Goal: Task Accomplishment & Management: Use online tool/utility

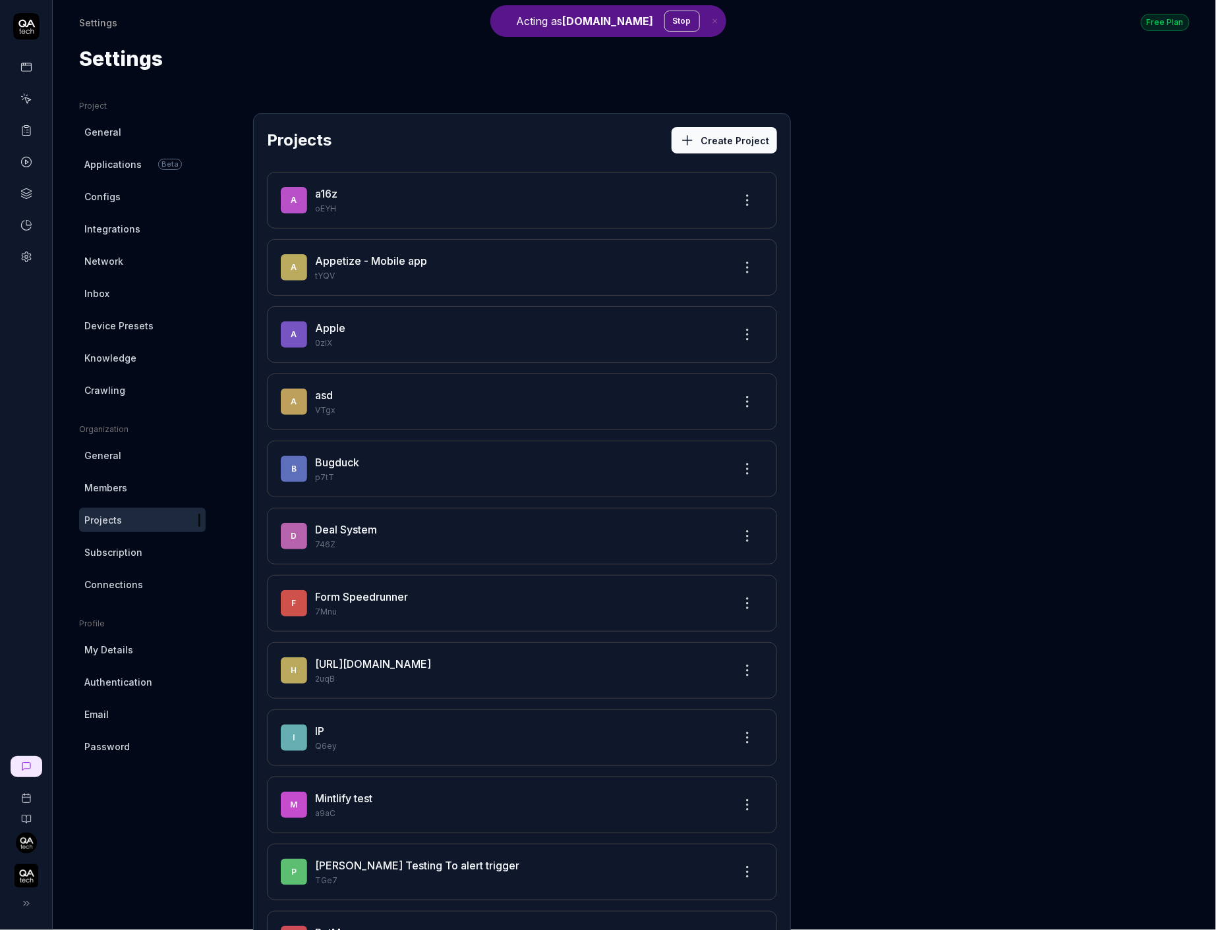
click at [664, 18] on button "Stop" at bounding box center [682, 21] width 36 height 21
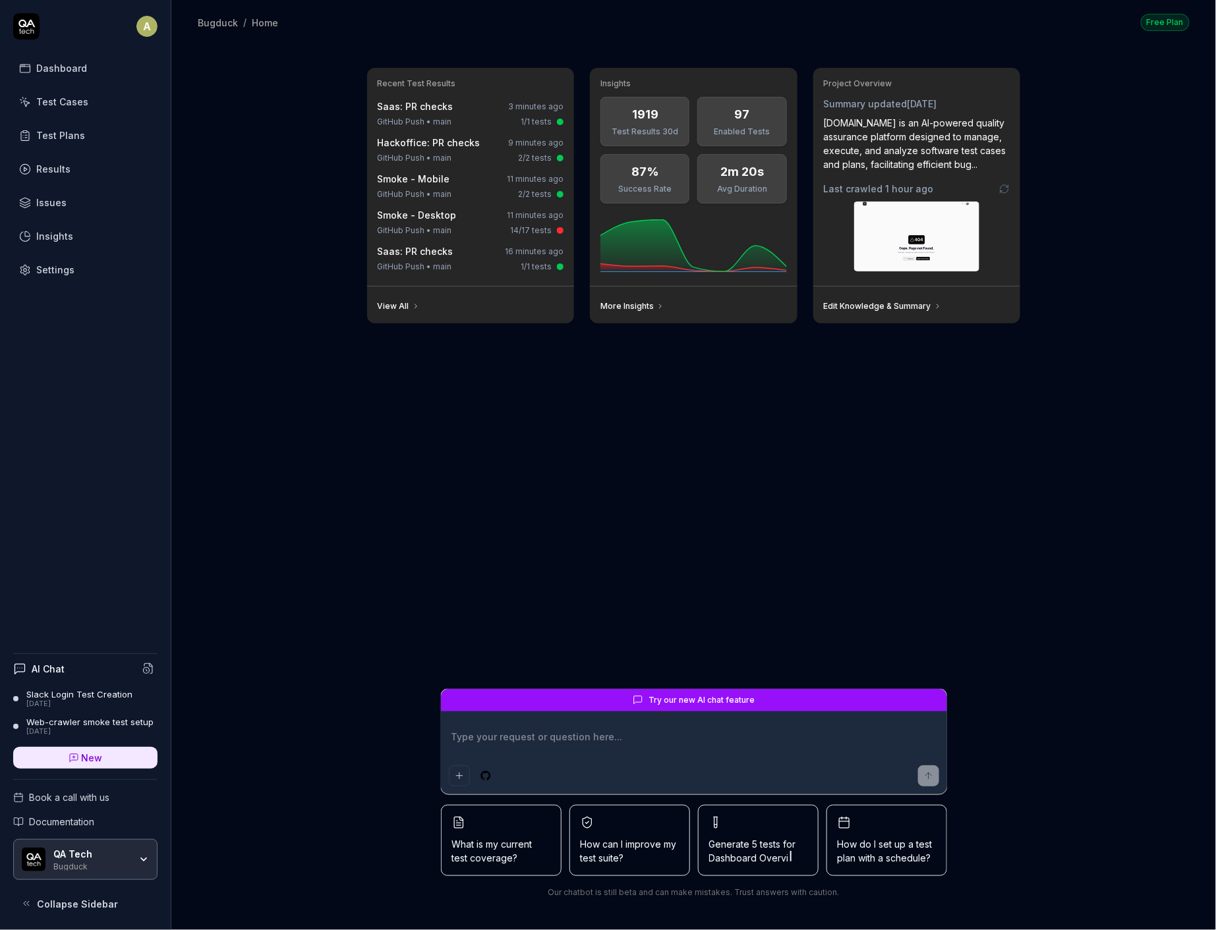
click at [95, 272] on link "Settings" at bounding box center [85, 270] width 144 height 26
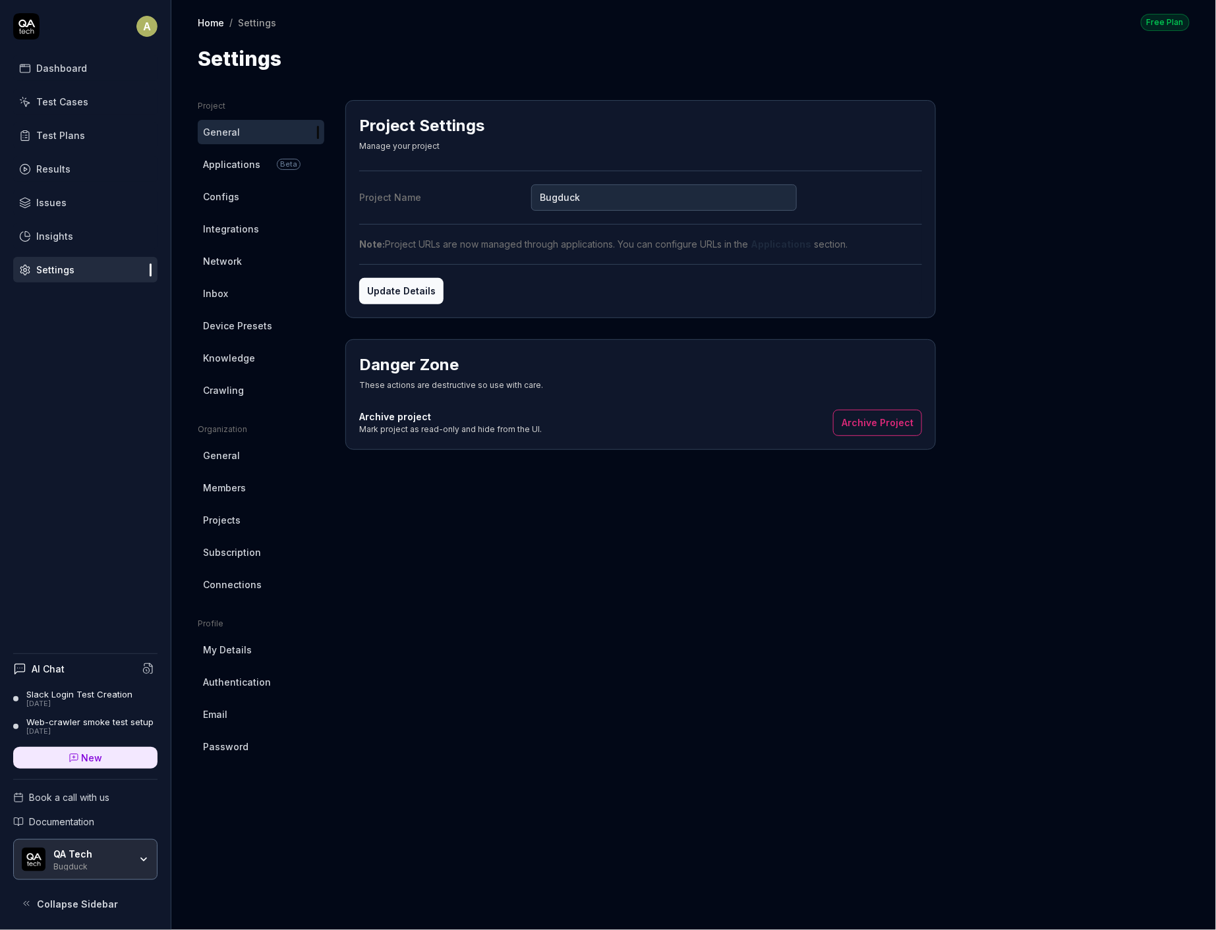
click at [249, 393] on link "Crawling" at bounding box center [261, 390] width 126 height 24
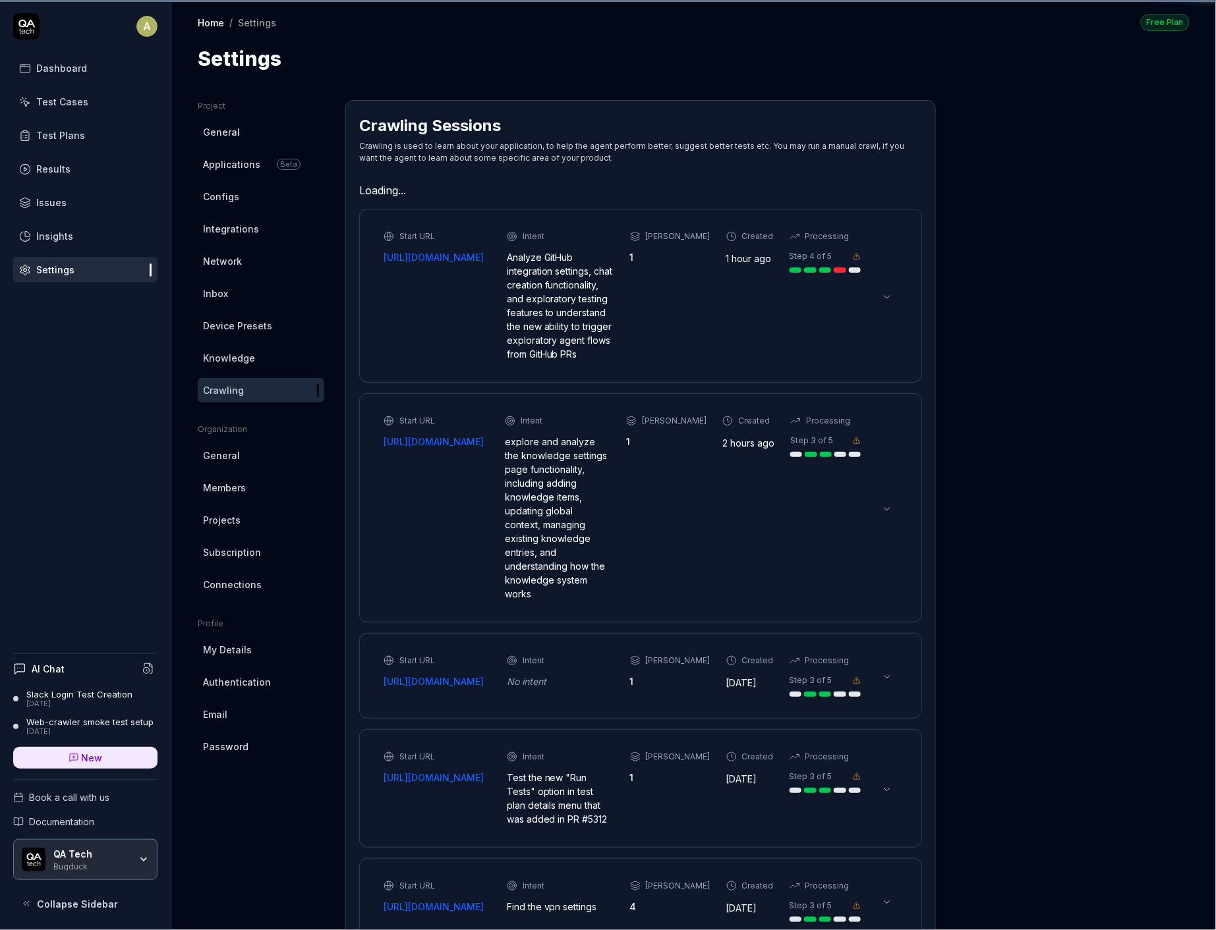
type textarea "*"
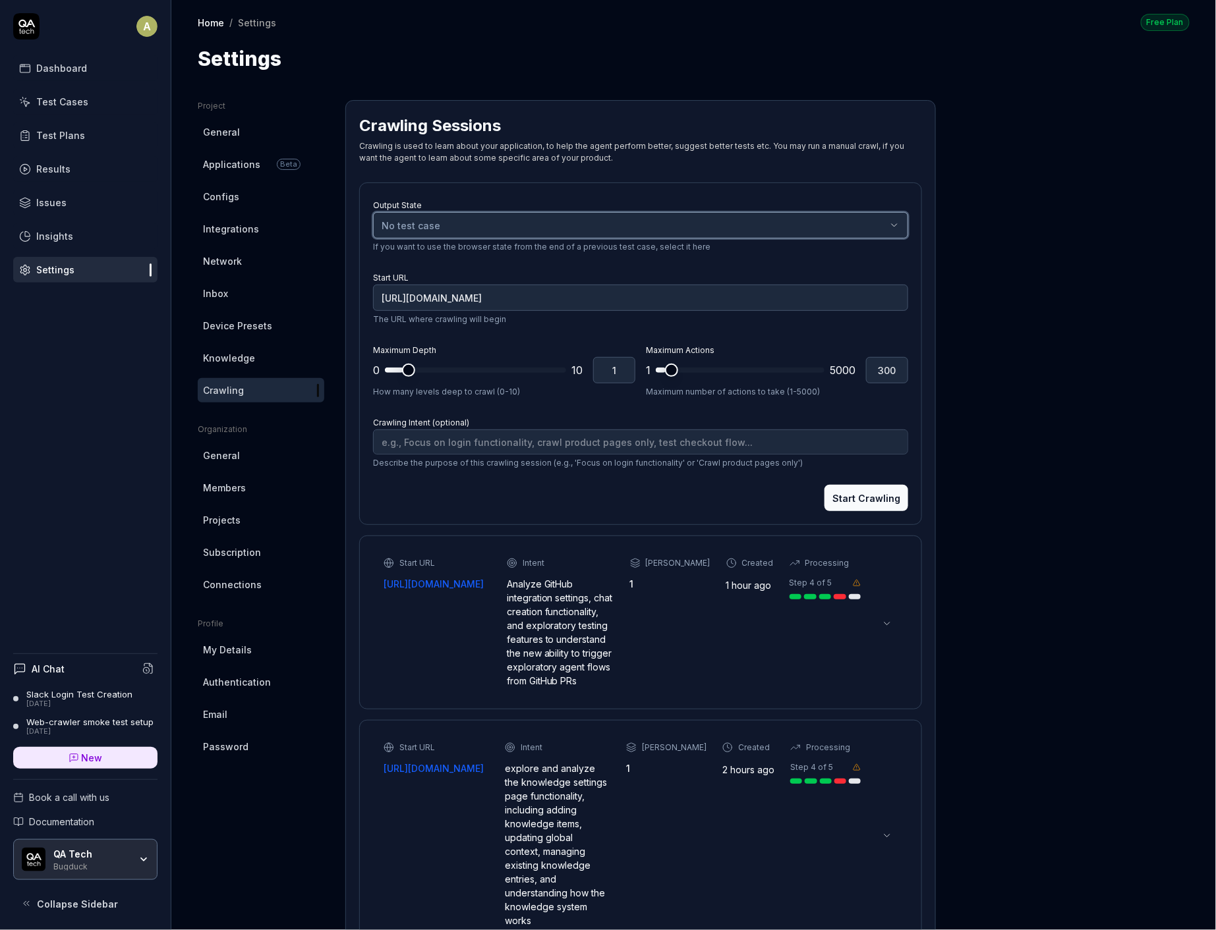
click at [447, 234] on button "No test case" at bounding box center [640, 225] width 535 height 26
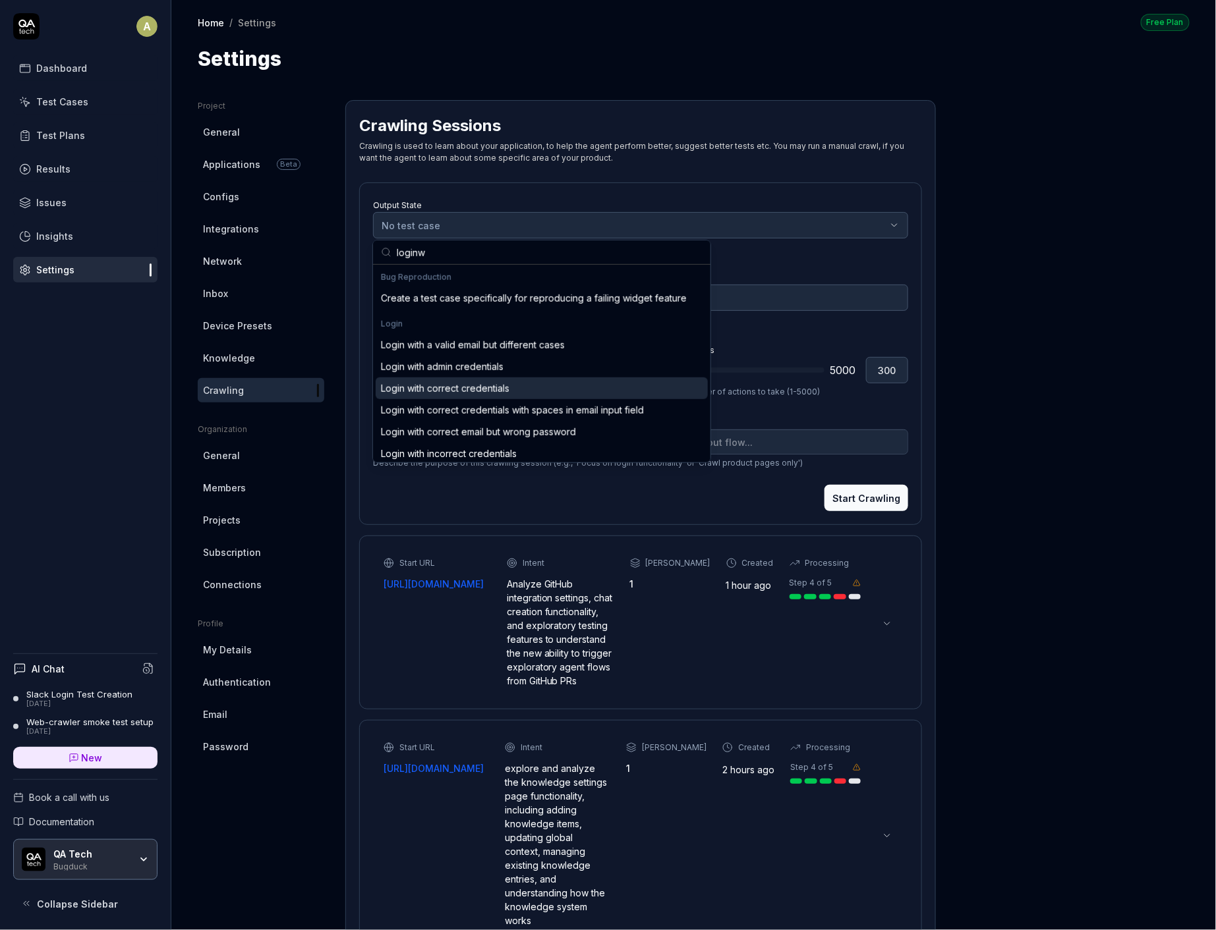
type input "loginw"
click at [454, 389] on div "Login with correct credentials" at bounding box center [445, 388] width 128 height 14
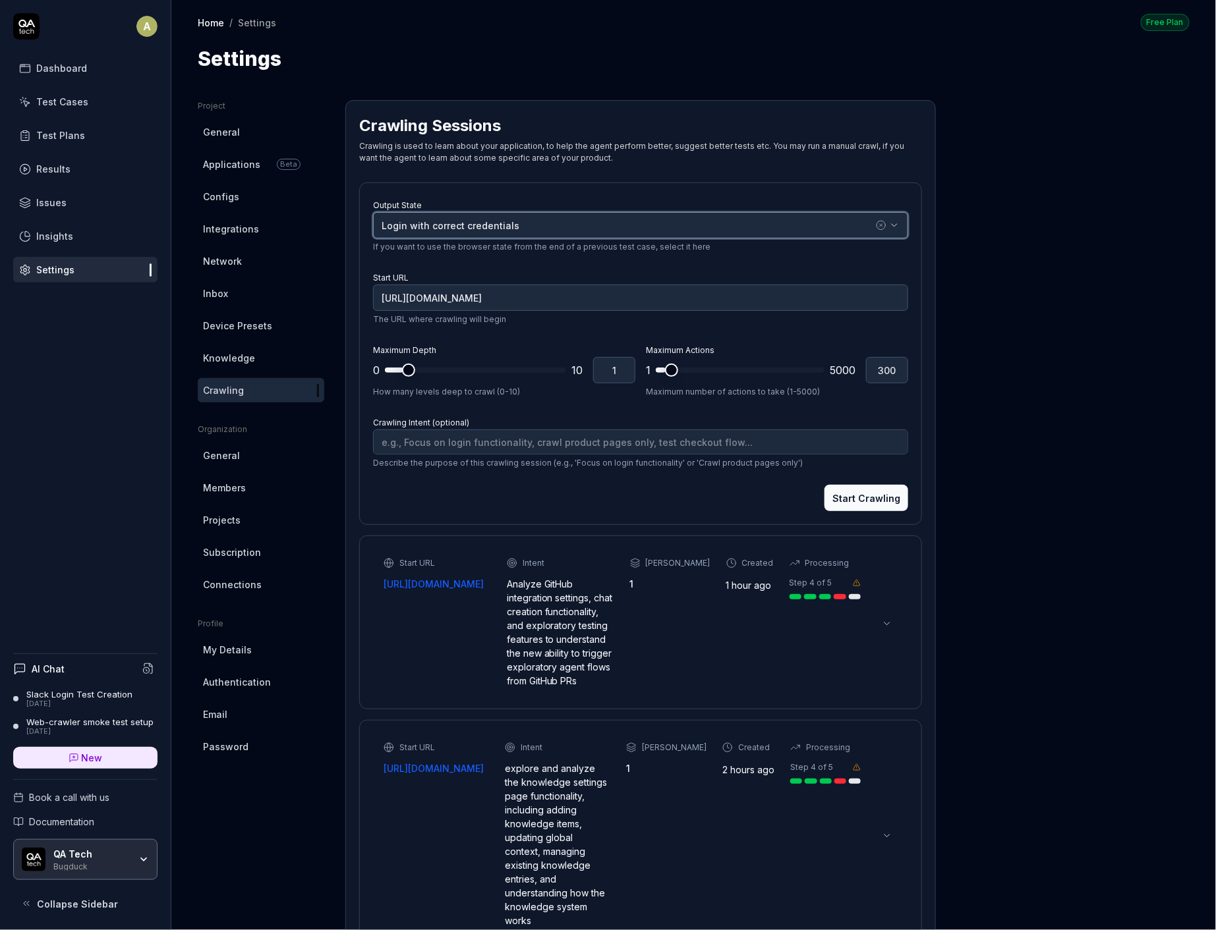
type textarea "*"
type input "[URL][DOMAIN_NAME]"
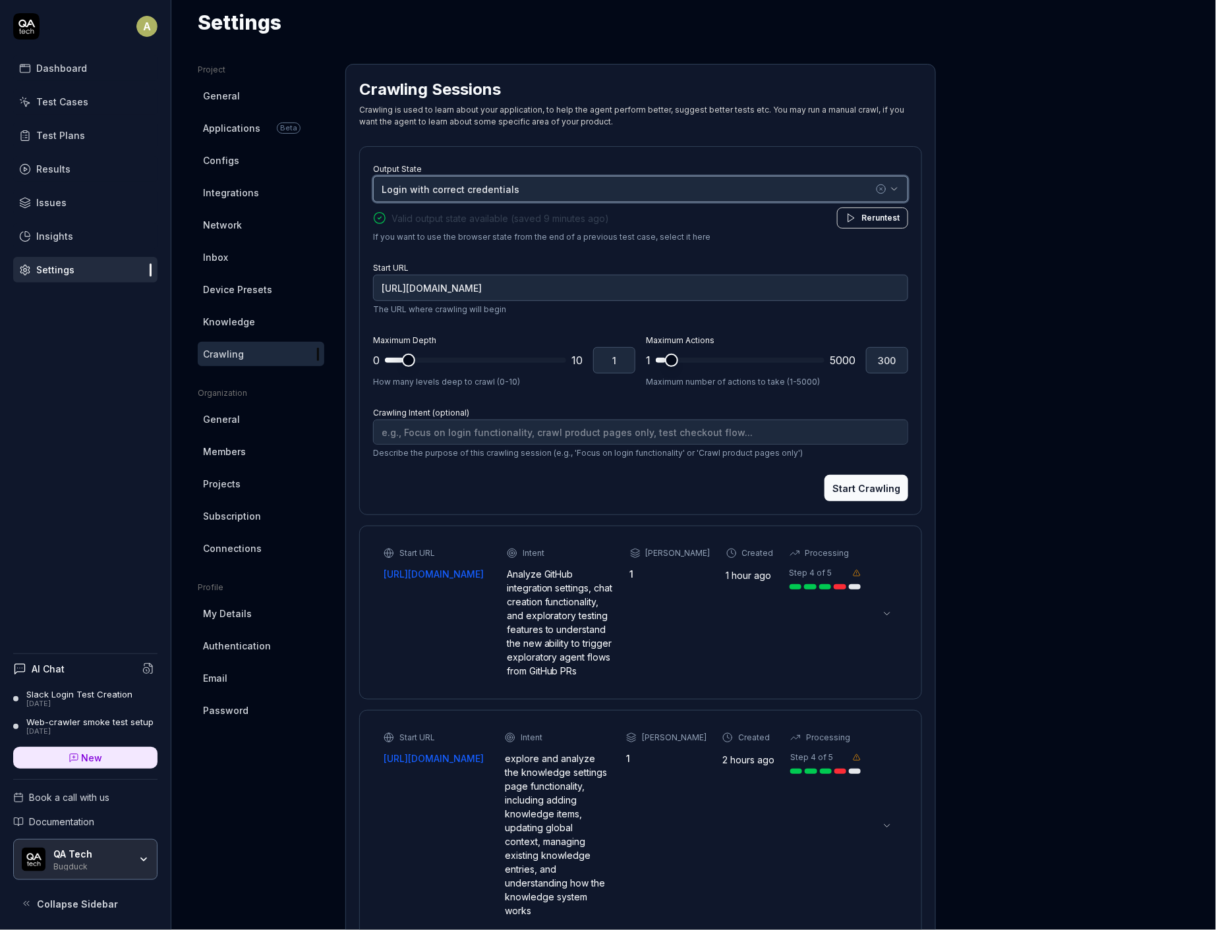
scroll to position [38, 0]
click at [584, 289] on input "[URL][DOMAIN_NAME]" at bounding box center [640, 286] width 535 height 26
click at [600, 286] on input "[URL][DOMAIN_NAME]" at bounding box center [640, 286] width 535 height 26
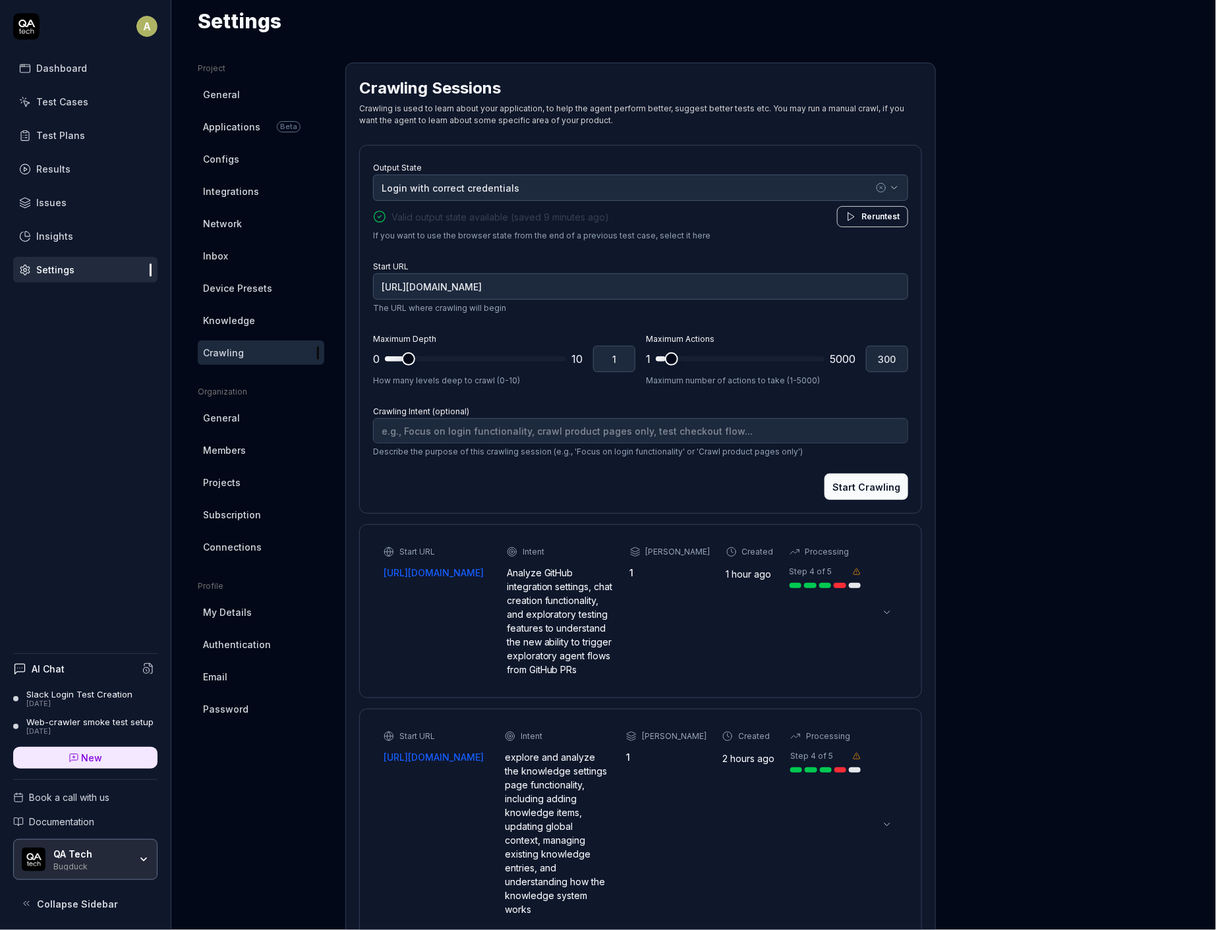
click at [632, 262] on div "Start URL [URL][DOMAIN_NAME] The URL where crawling will begin" at bounding box center [640, 286] width 535 height 57
click at [592, 425] on textarea "Crawling Intent (optional)" at bounding box center [640, 430] width 535 height 25
type textarea "*"
type textarea "f"
type textarea "*"
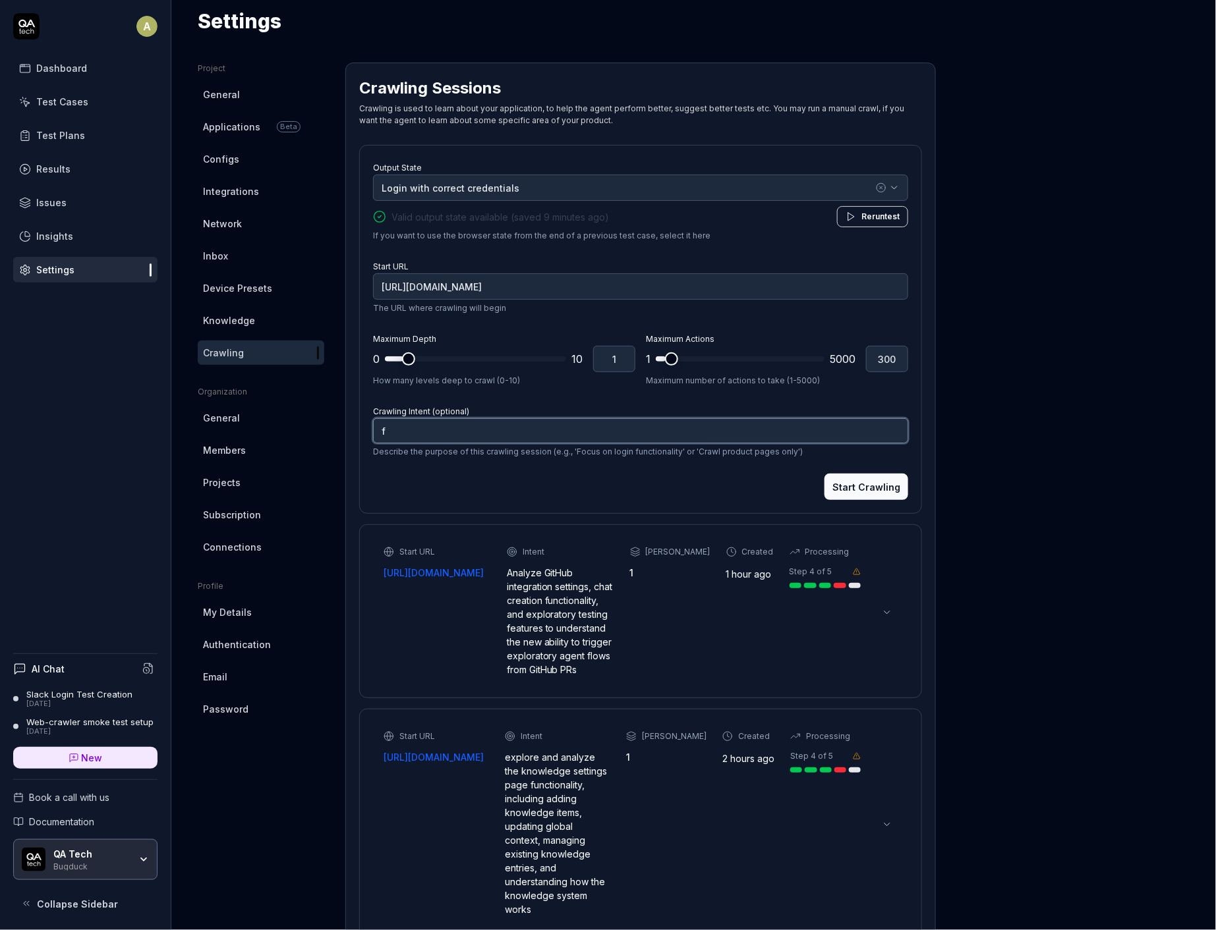
type textarea "fi"
type textarea "*"
type textarea "fin"
type textarea "*"
type textarea "find"
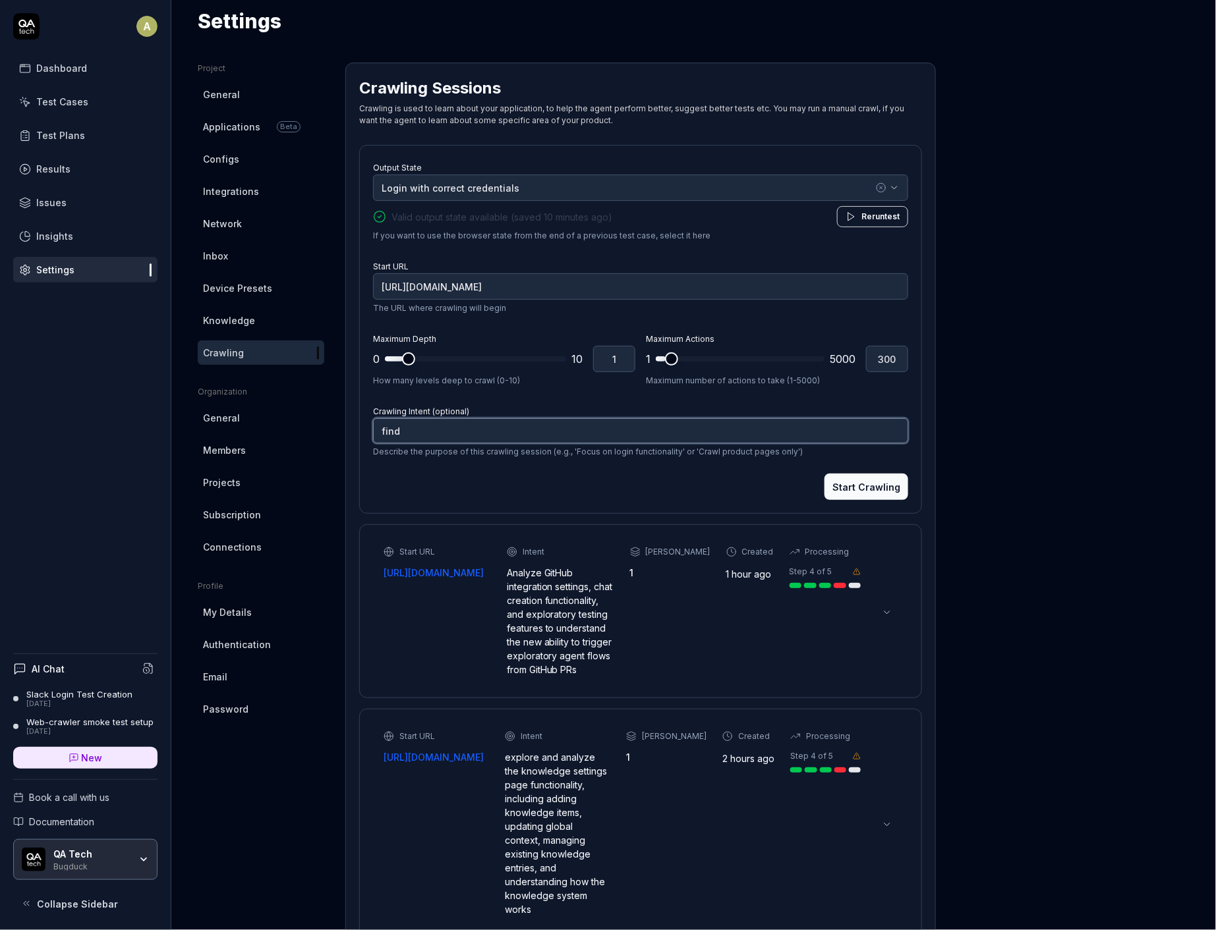
type textarea "*"
type textarea "find"
type textarea "*"
type textarea "find in"
type textarea "*"
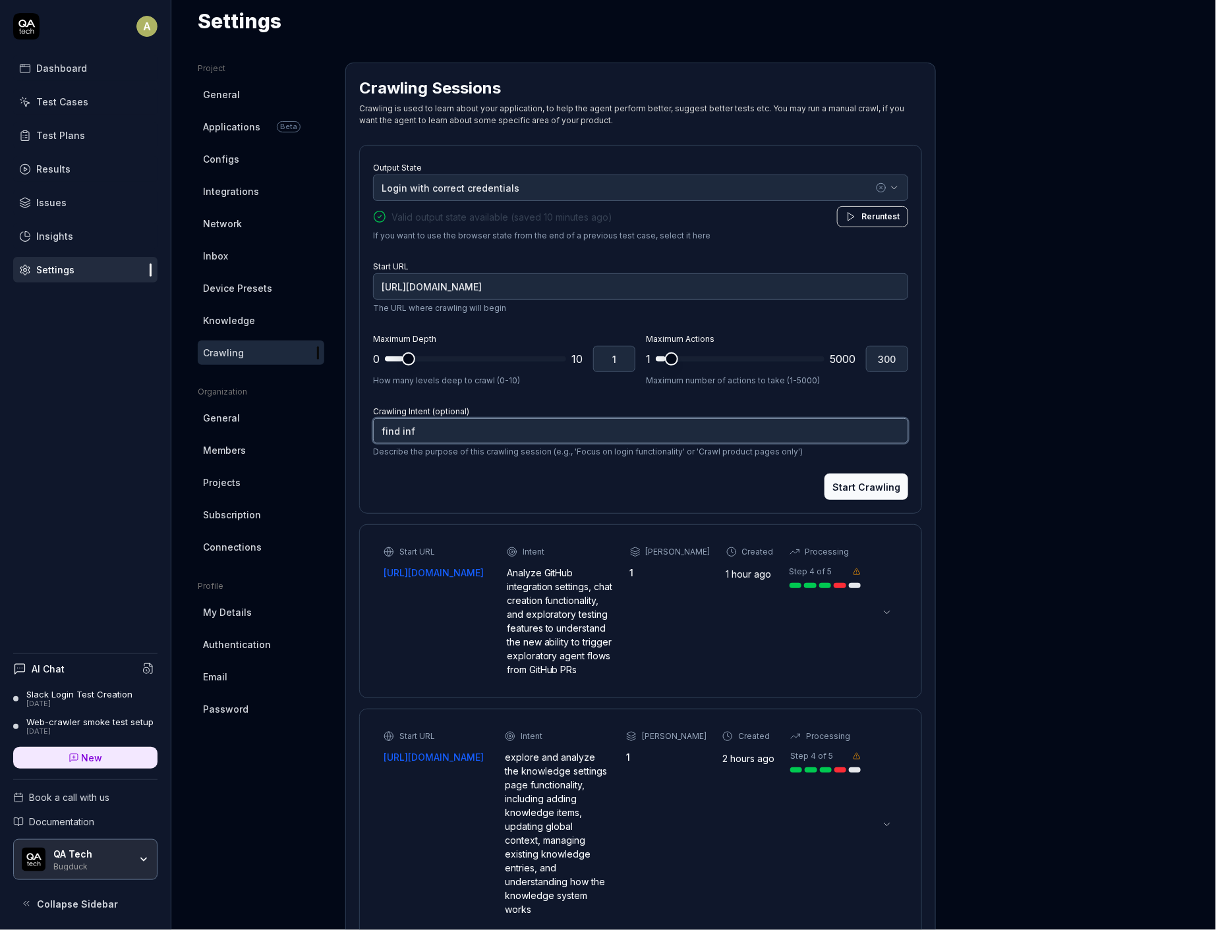
type textarea "find info"
type textarea "*"
type textarea "find info"
type textarea "*"
type textarea "find info"
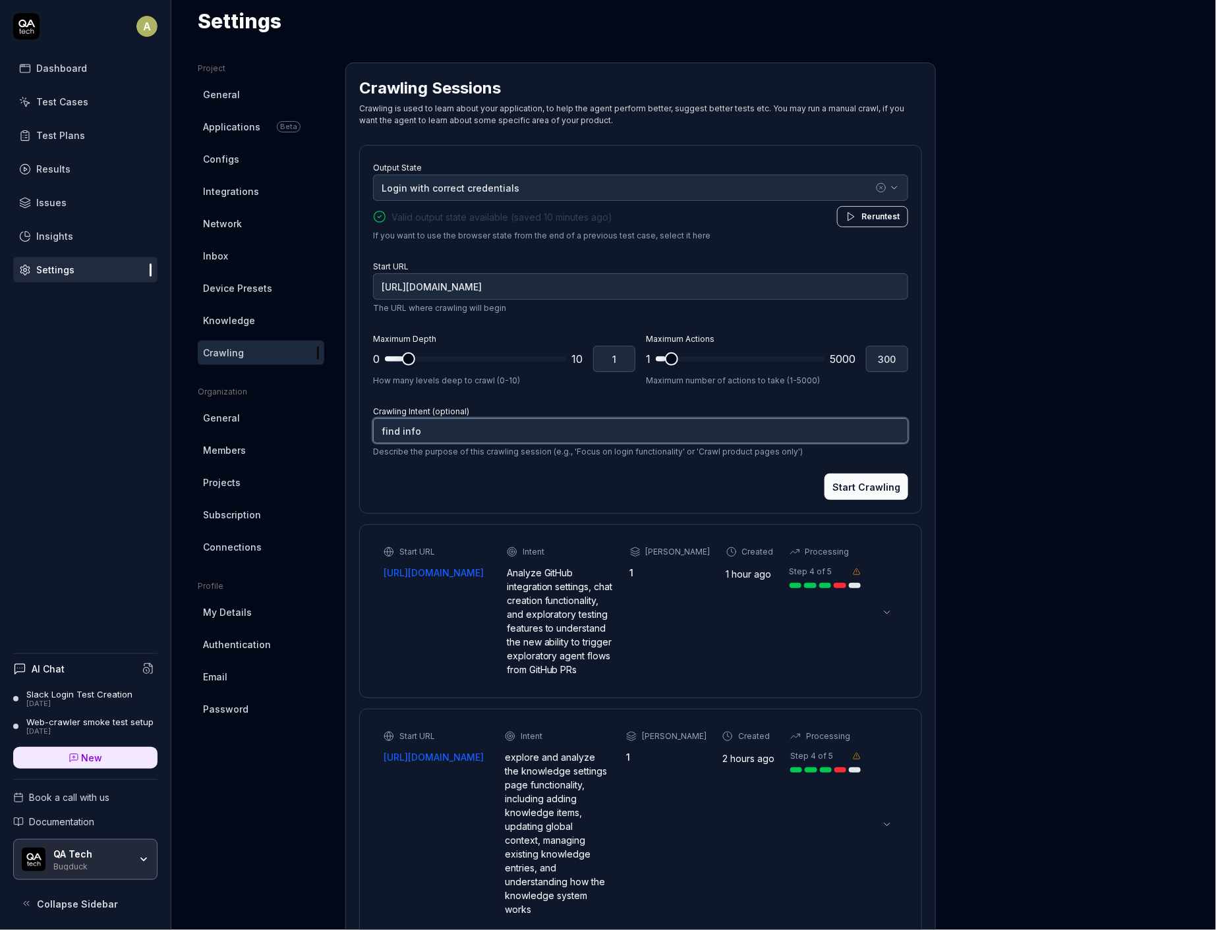
type textarea "*"
type textarea "find info a"
type textarea "*"
type textarea "find info ab"
type textarea "*"
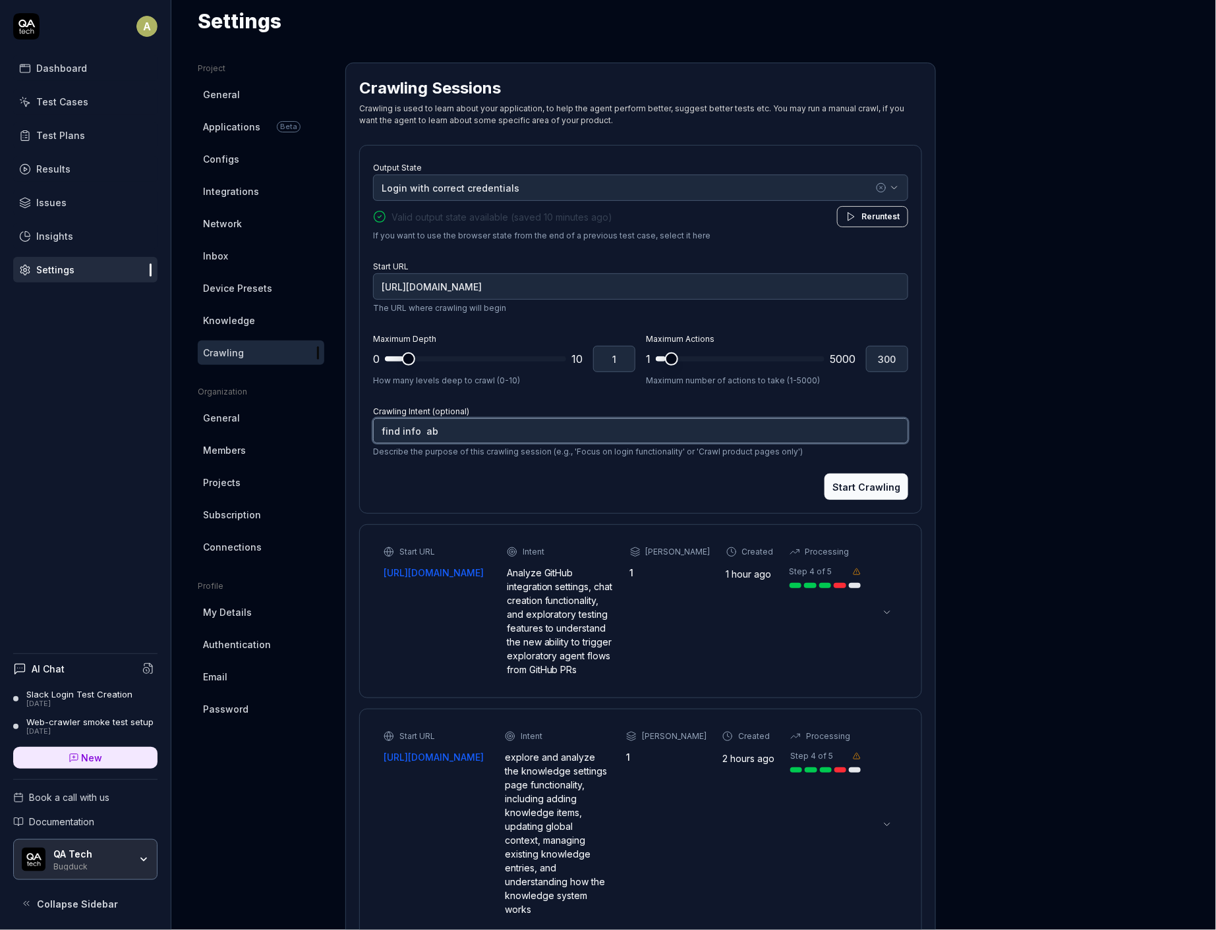
type textarea "find info abo"
type textarea "*"
type textarea "find info abou"
type textarea "*"
type textarea "find info about"
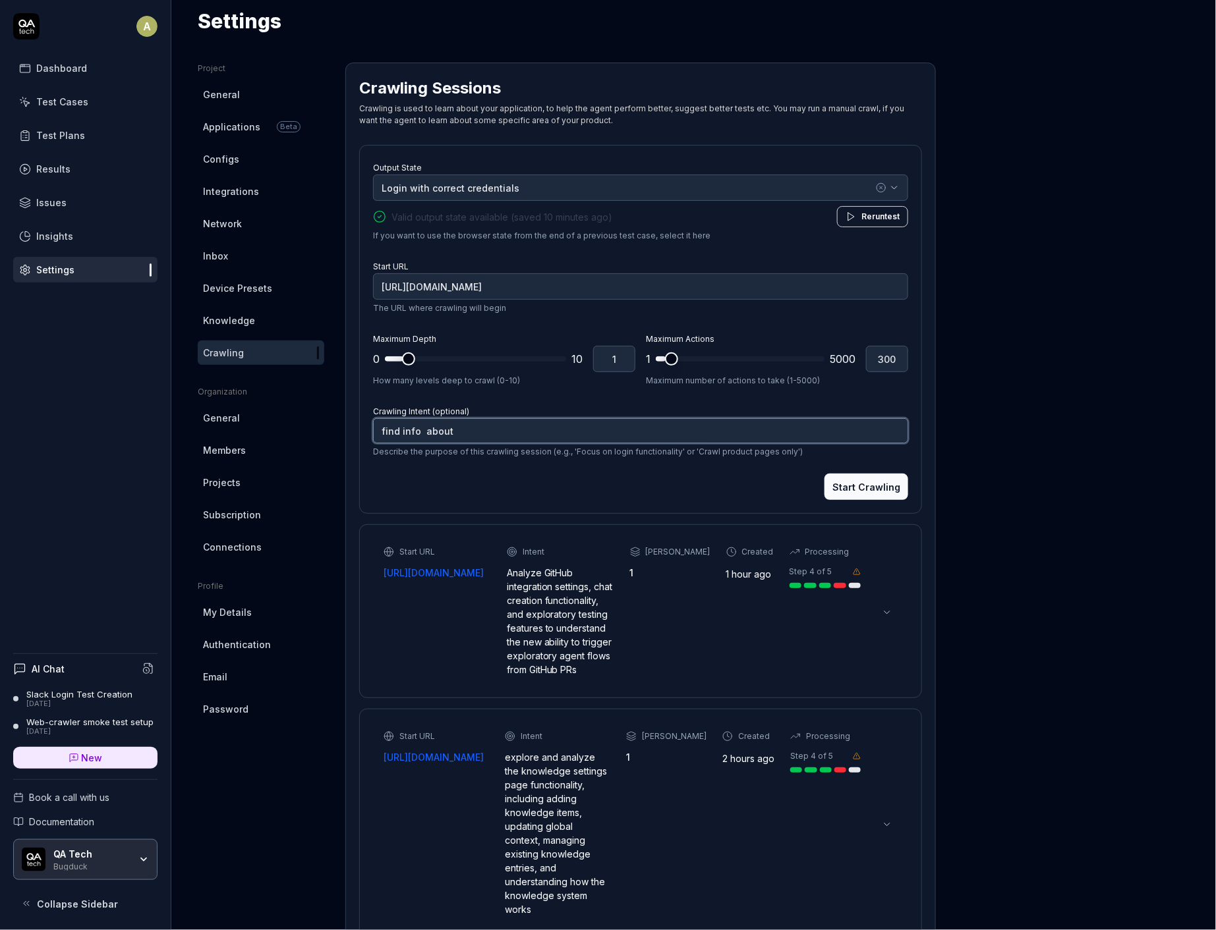
type textarea "*"
type textarea "find info about"
type textarea "*"
type textarea "find info about s"
type textarea "*"
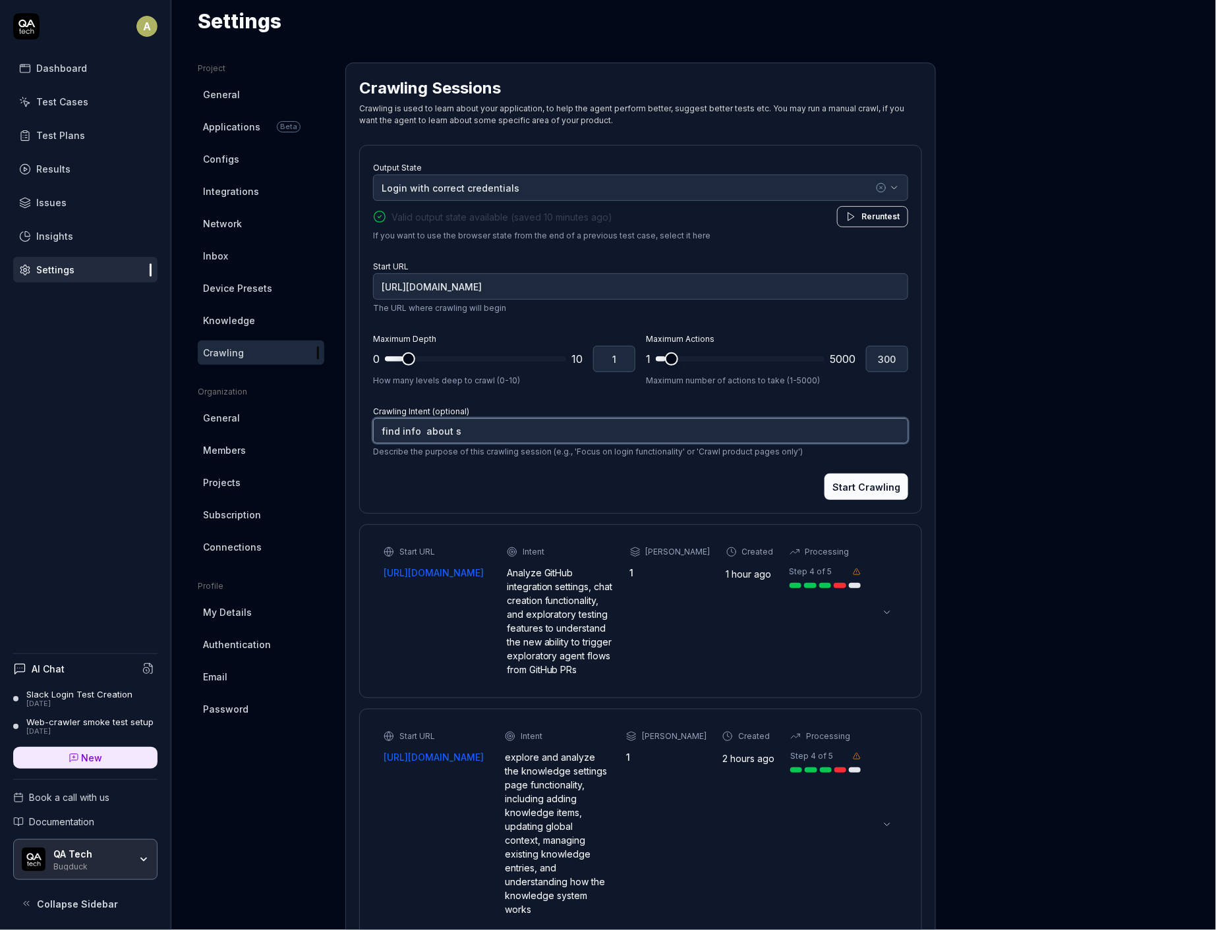
type textarea "find info about ss"
type textarea "*"
type textarea "find info about ssh"
type textarea "*"
type textarea "find info about ssh"
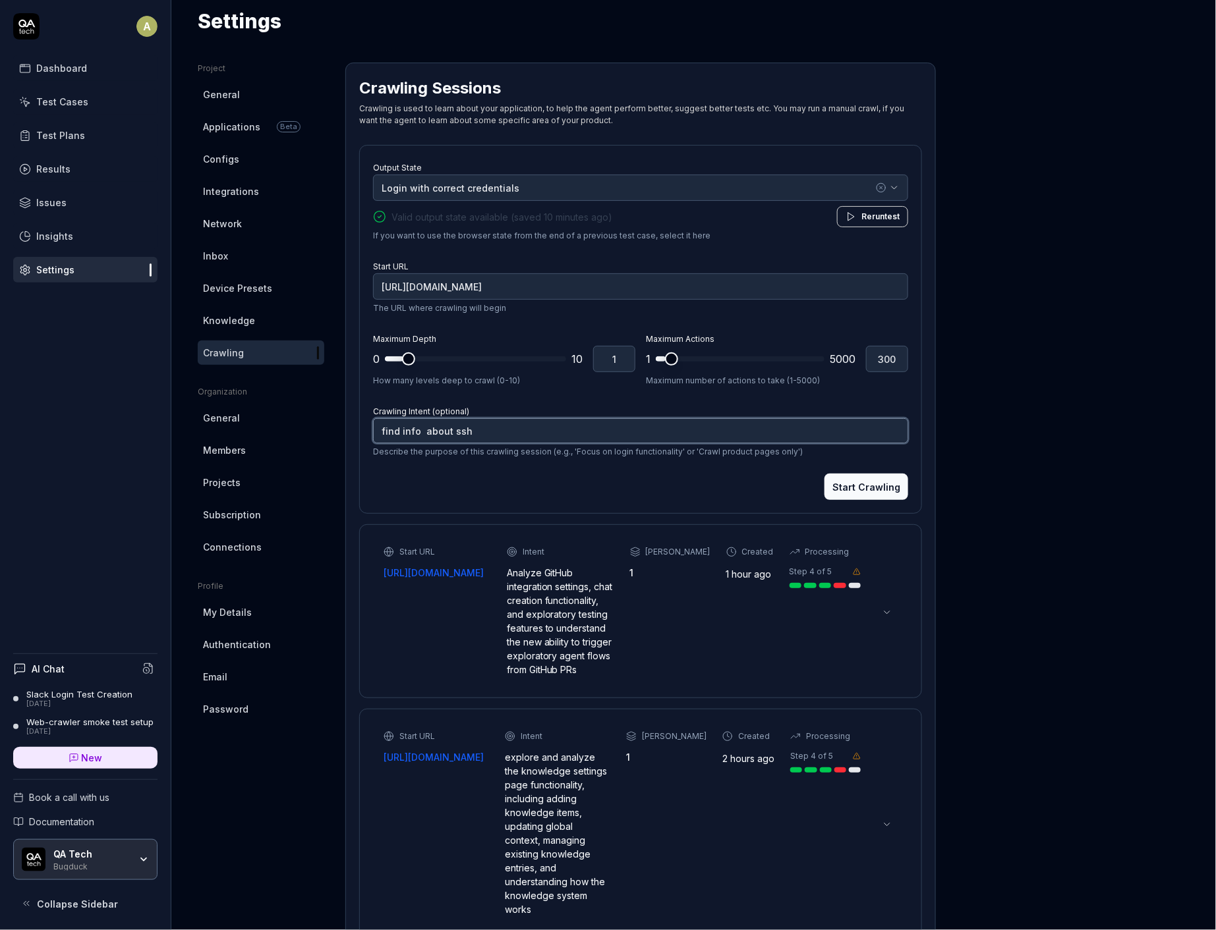
type textarea "*"
type textarea "find info about ssh t"
type textarea "*"
type textarea "find info about ssh p"
type textarea "*"
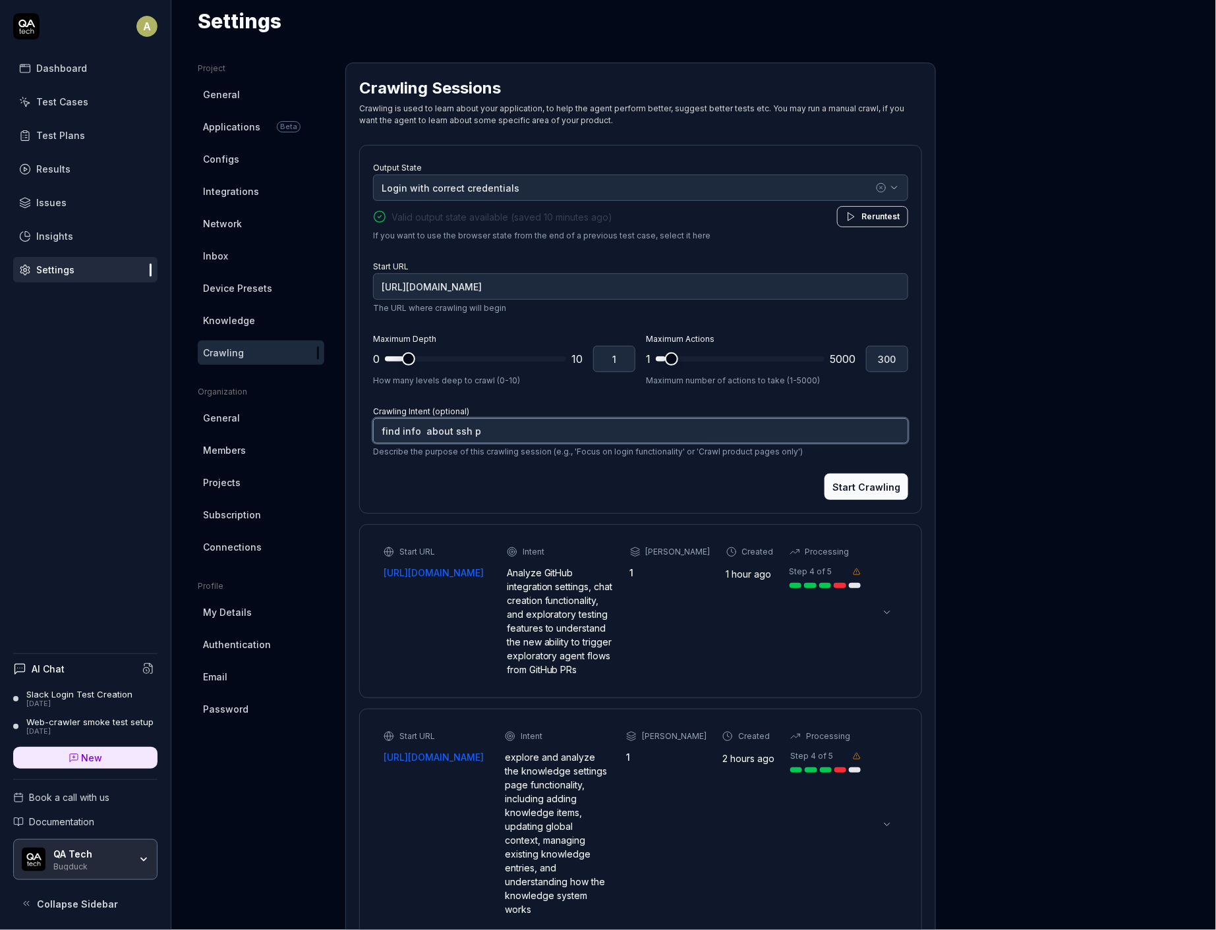
type textarea "find info about ssh pr"
type textarea "*"
type textarea "find info about ssh pro"
type textarea "*"
type textarea "find info about ssh prox"
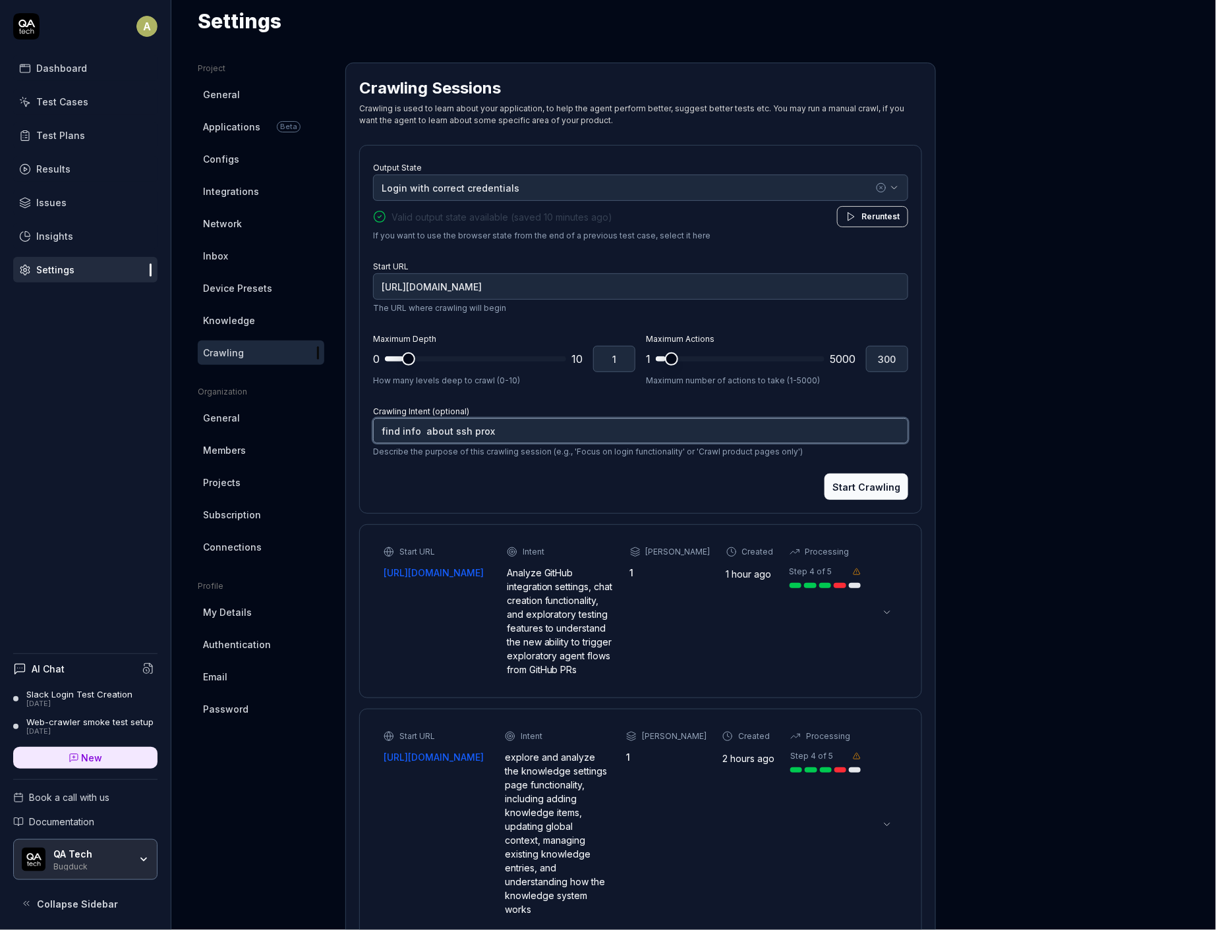
type textarea "*"
type textarea "find info about ssh proxy"
type textarea "*"
type textarea "find info about ssh proxy"
type textarea "*"
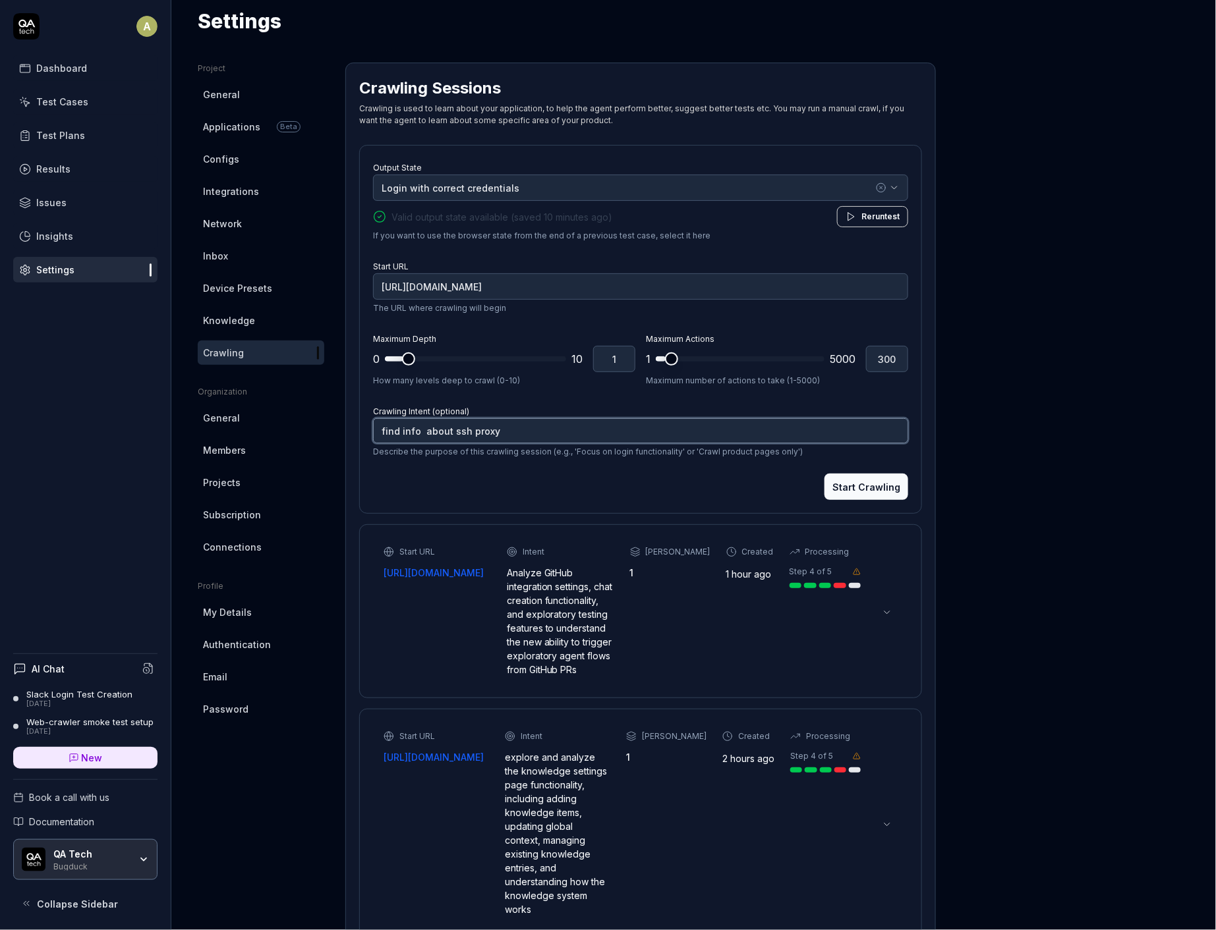
type textarea "find info about ssh proxy i"
type textarea "*"
type textarea "find info about ssh proxy ii"
type textarea "*"
type textarea "find info about ssh proxy iin"
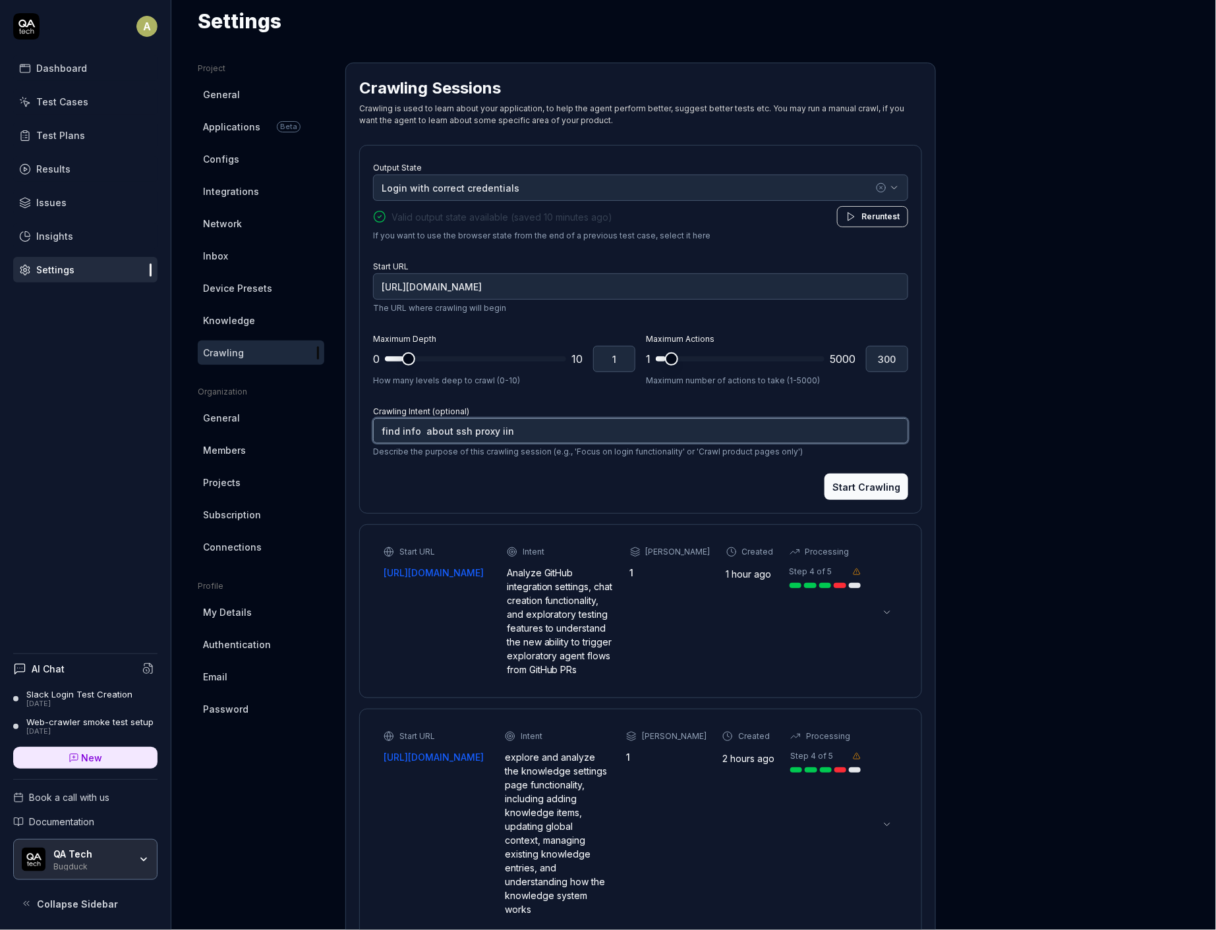
type textarea "*"
type textarea "find info about ssh proxy iin"
type textarea "*"
type textarea "find info about ssh proxy iin"
type textarea "*"
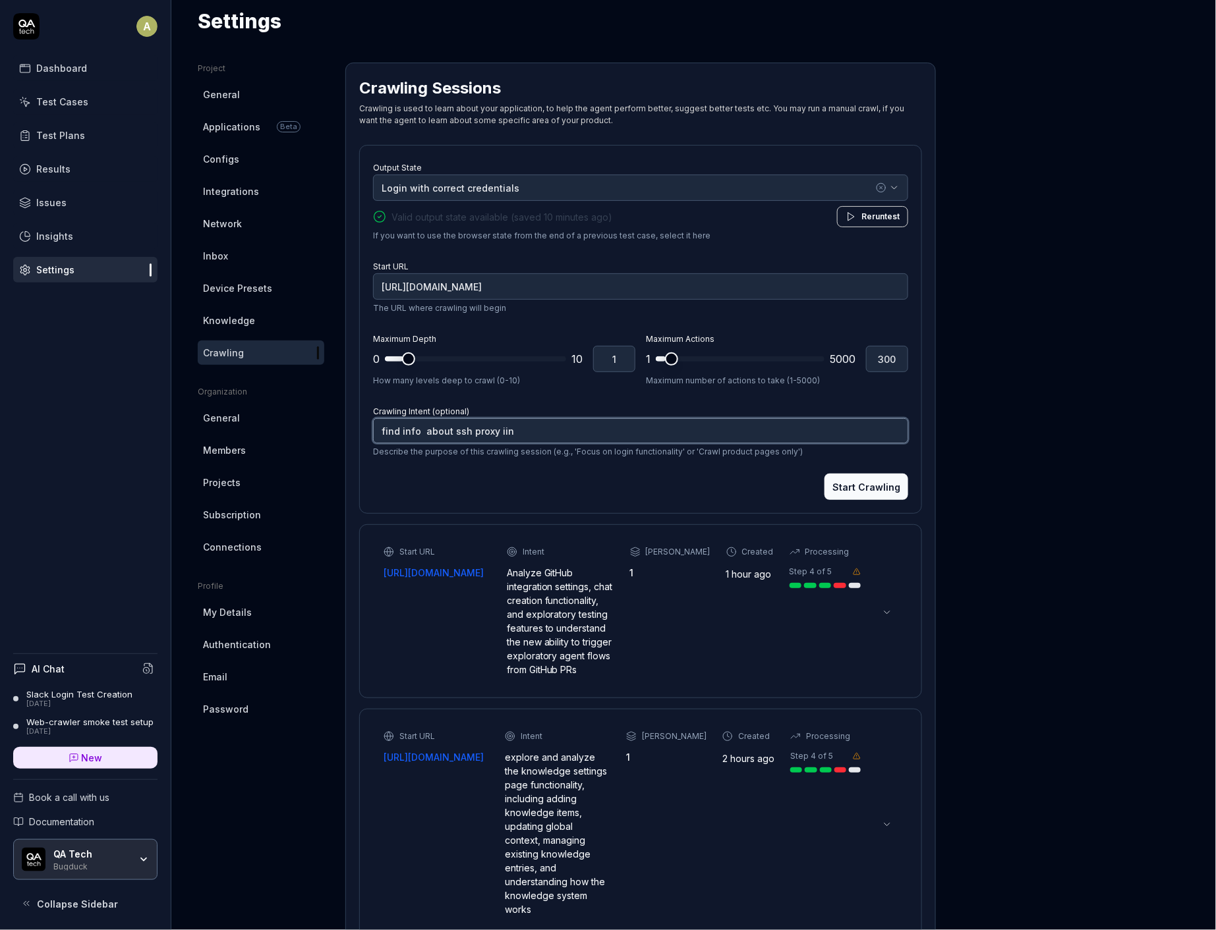
type textarea "find info about ssh proxy ii"
type textarea "*"
type textarea "find info about ssh proxy i"
type textarea "*"
type textarea "find info about ssh proxy in"
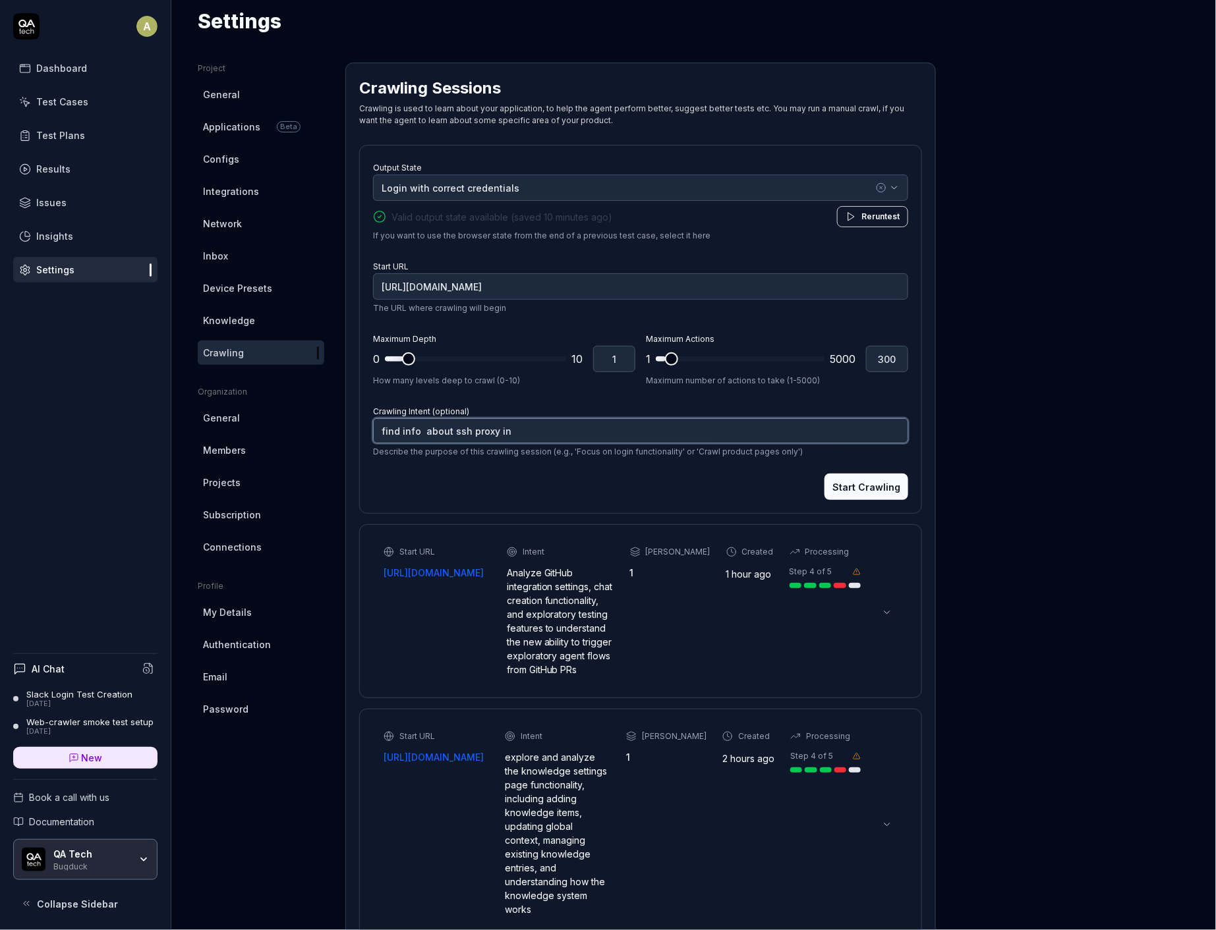
type textarea "*"
type textarea "find info about ssh proxy in n"
type textarea "*"
type textarea "find info about ssh proxy in ne"
type textarea "*"
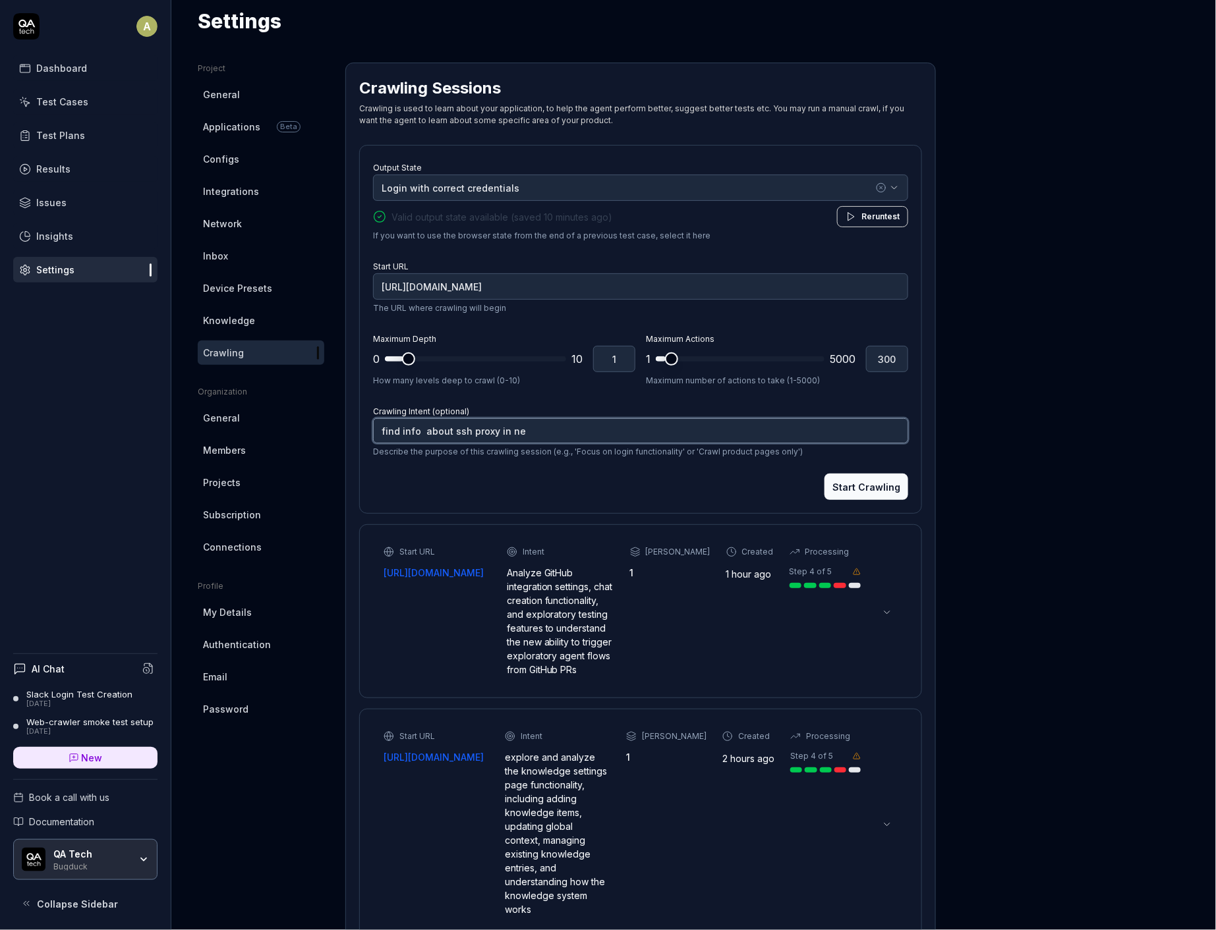
type textarea "find info about ssh proxy in net"
type textarea "*"
type textarea "find info about ssh proxy in netw"
type textarea "*"
type textarea "find info about ssh proxy in netwo"
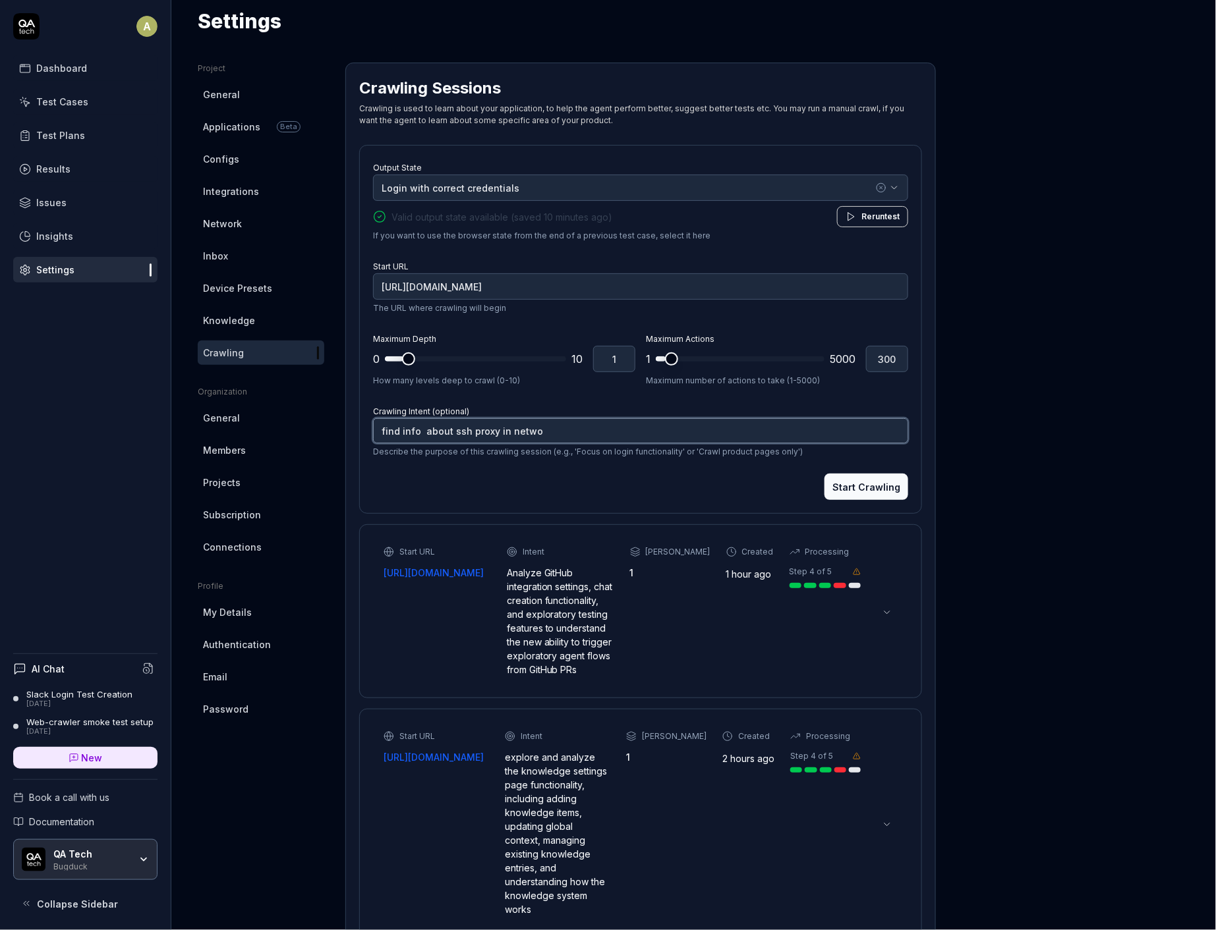
type textarea "*"
type textarea "find info about ssh proxy in networ"
type textarea "*"
type textarea "find info about ssh proxy in network"
type textarea "*"
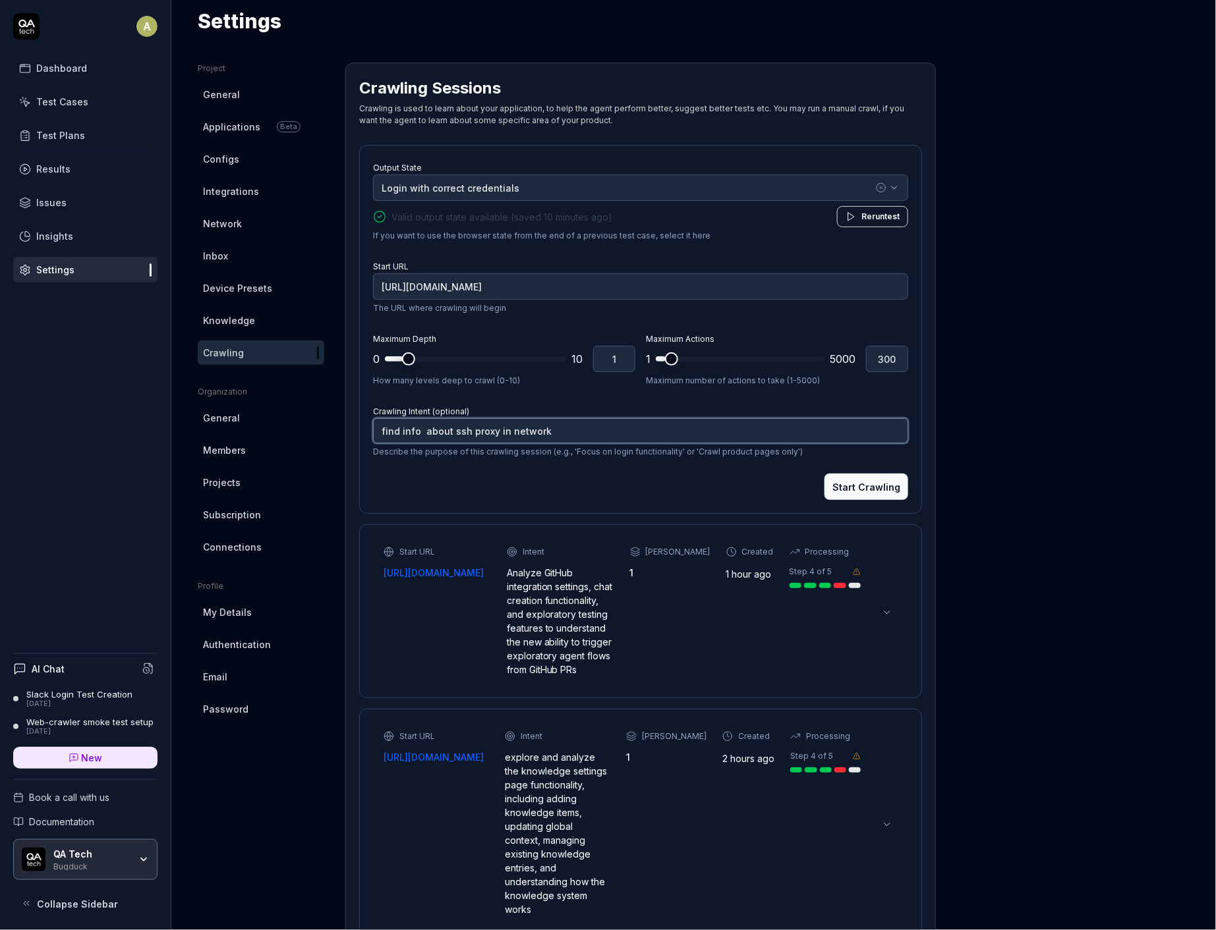
type textarea "find info about ssh proxy in network"
type textarea "*"
type textarea "find info about ssh proxy in network s"
type textarea "*"
type textarea "find info about ssh proxy in network se"
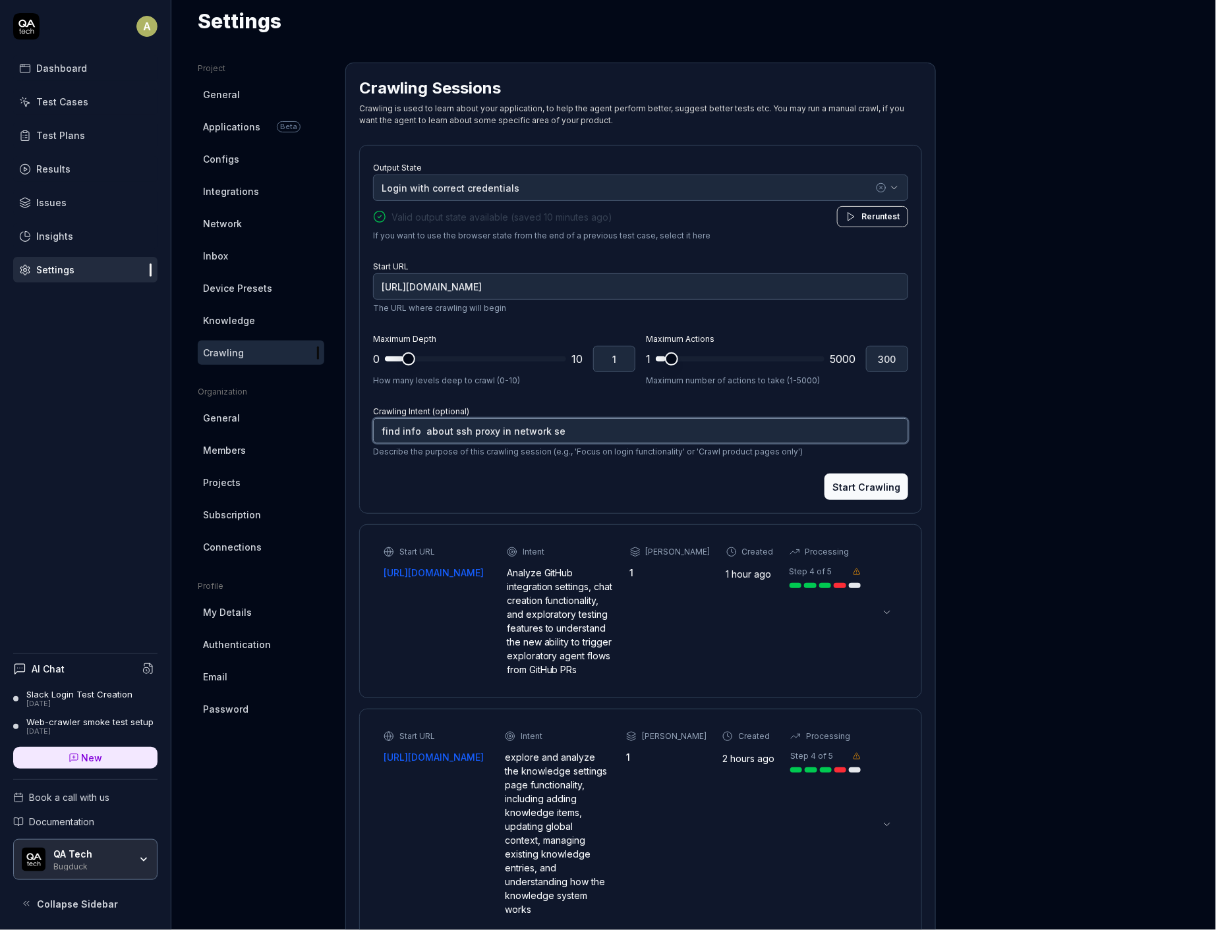
type textarea "*"
type textarea "find info about ssh proxy in network set"
type textarea "*"
type textarea "find info about ssh proxy in network sett"
type textarea "*"
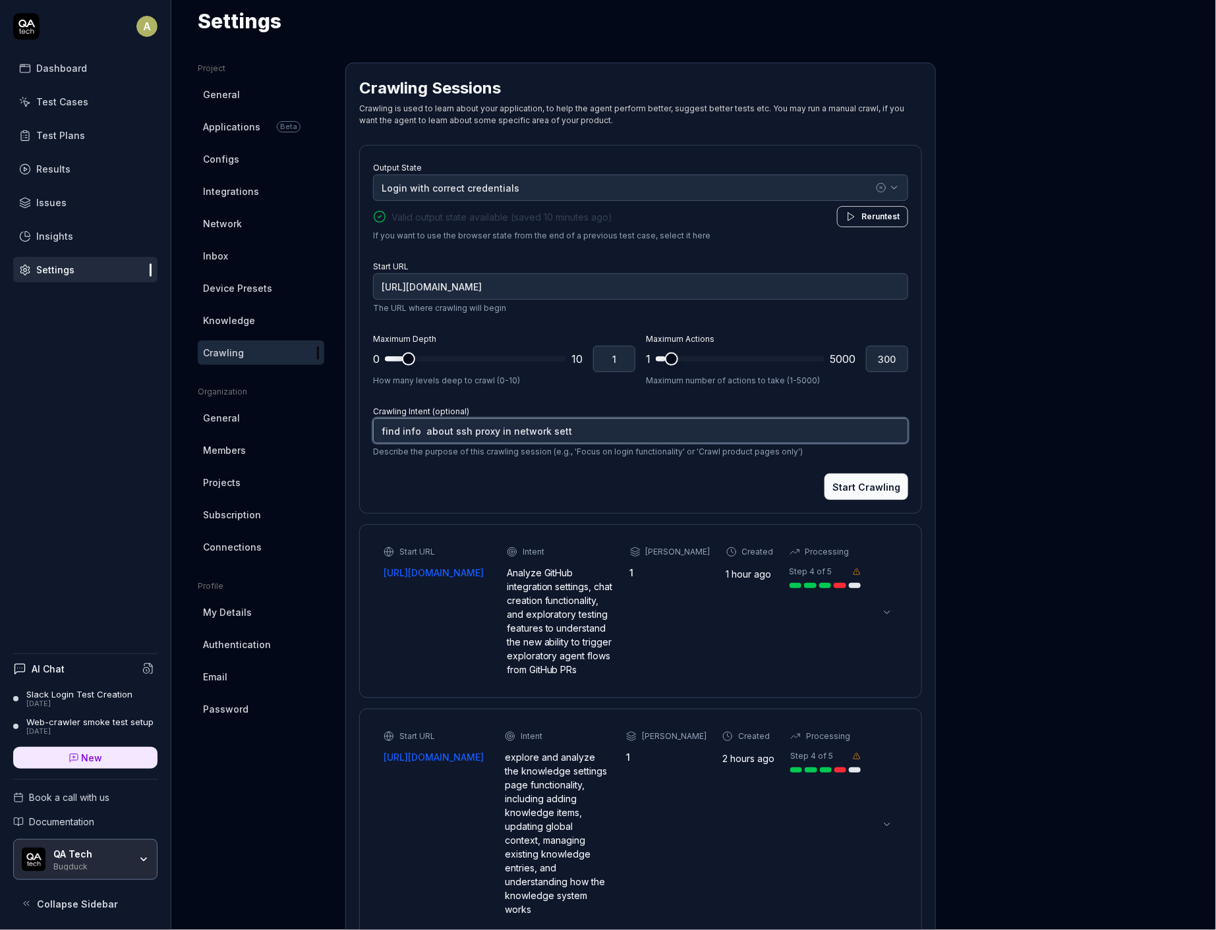
type textarea "find info about ssh proxy in network setti"
type textarea "*"
type textarea "find info about ssh proxy in network settin"
type textarea "*"
type textarea "find info about ssh proxy in network setting"
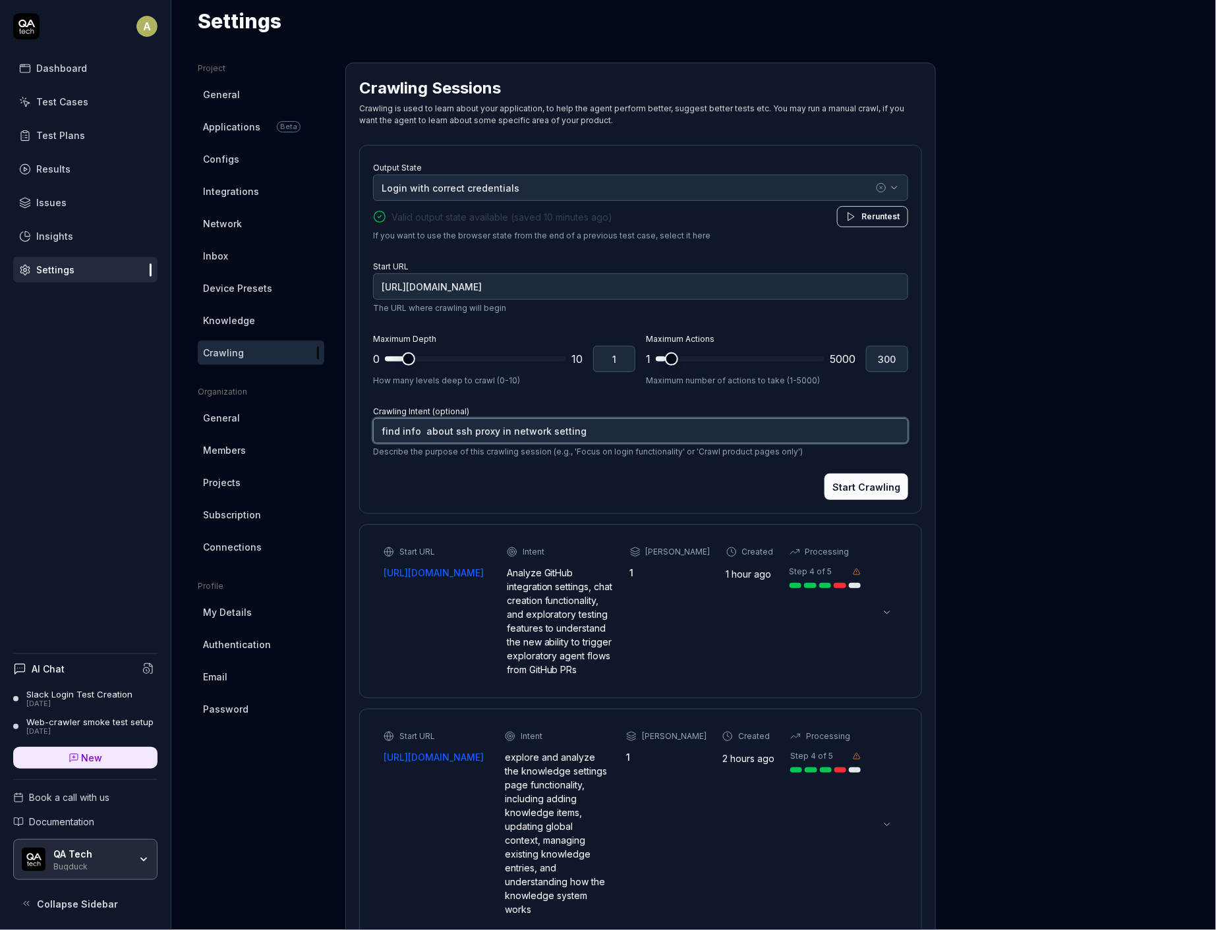
type textarea "*"
type textarea "find info about ssh proxy in network settings"
click at [654, 285] on input "[URL][DOMAIN_NAME]" at bounding box center [640, 286] width 535 height 26
click at [681, 293] on input "[URL][DOMAIN_NAME]" at bounding box center [640, 286] width 535 height 26
type textarea "*"
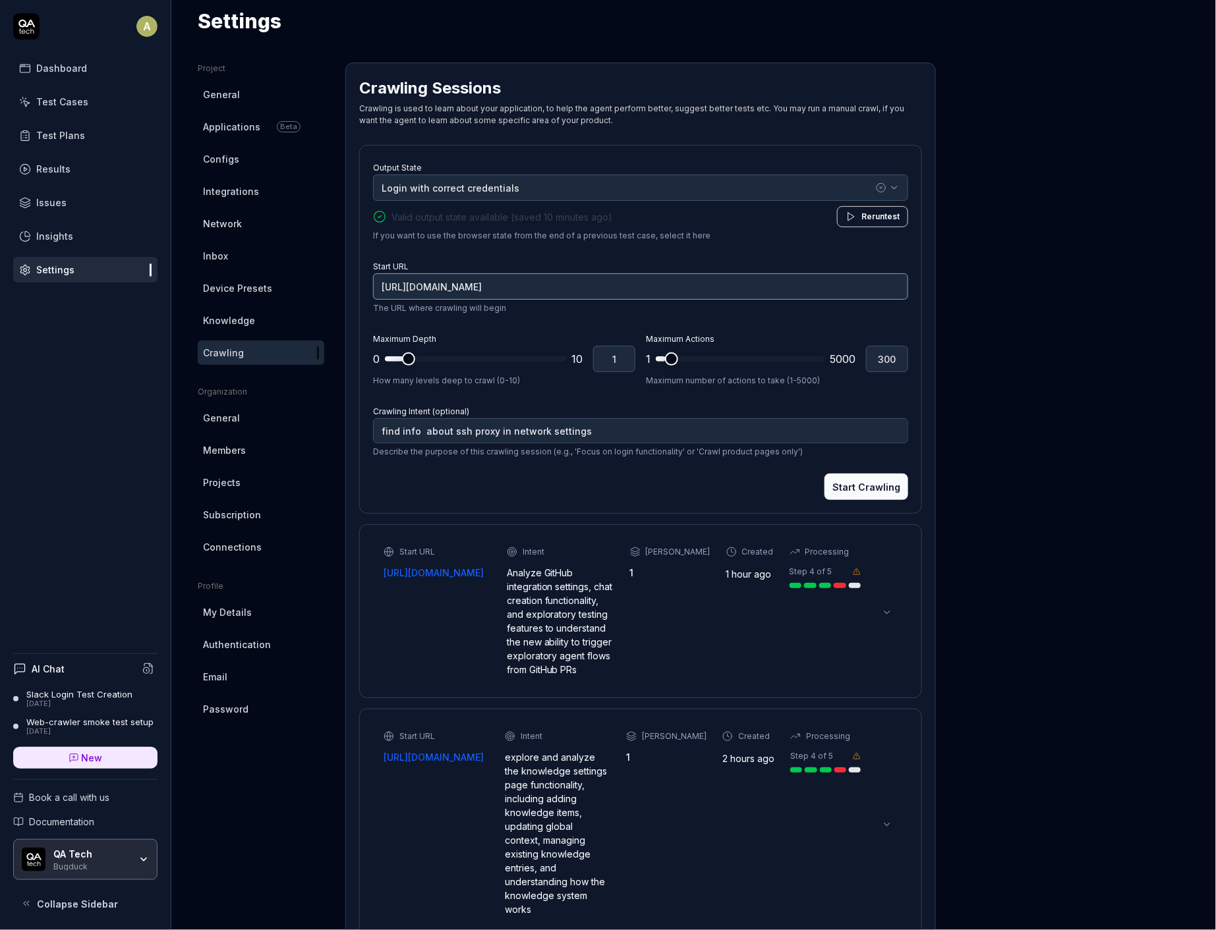
paste input "settings/network"
type input "[URL][DOMAIN_NAME]"
click at [876, 491] on button "Start Crawling" at bounding box center [866, 487] width 84 height 26
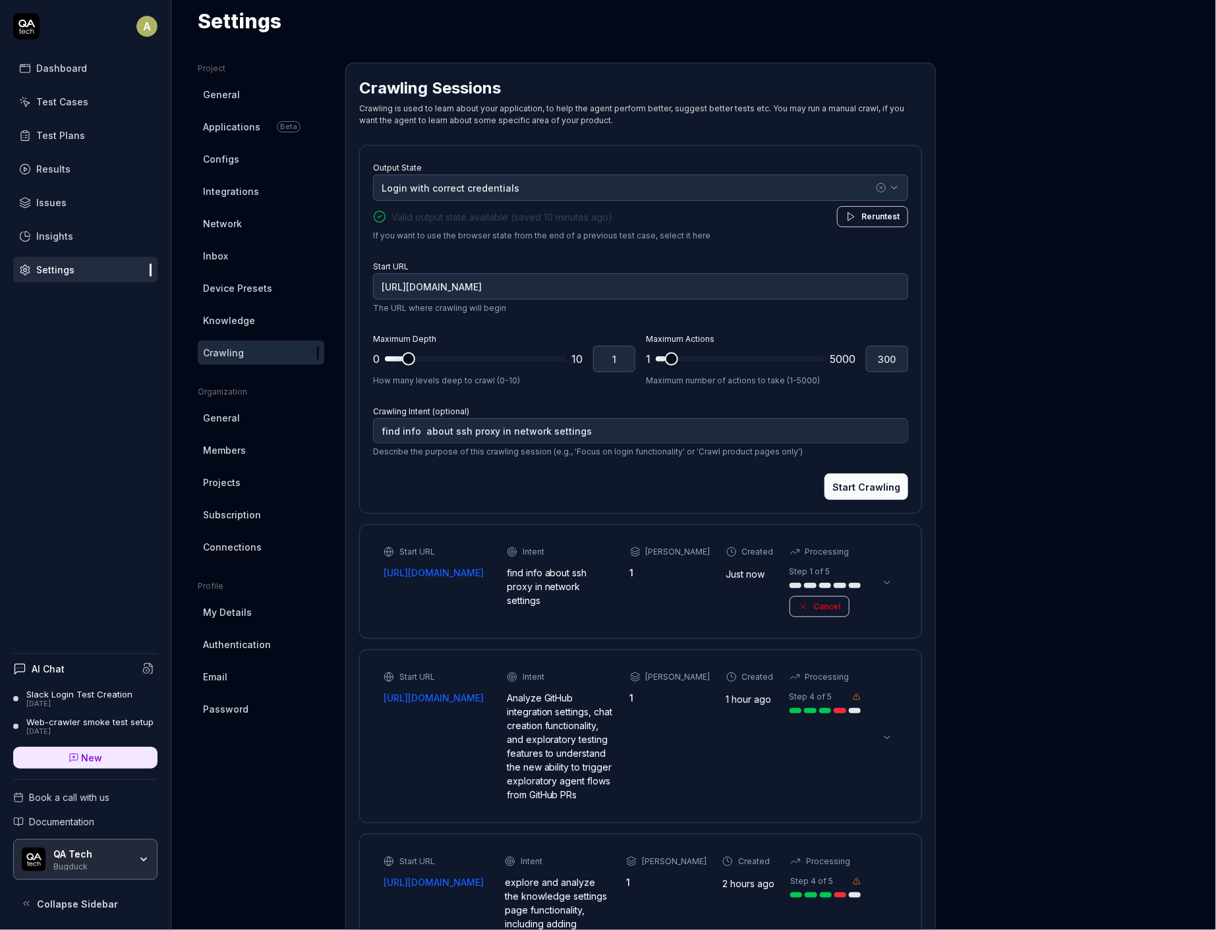
click at [472, 573] on link "[URL][DOMAIN_NAME]" at bounding box center [436, 573] width 107 height 14
click at [476, 568] on link "[URL][DOMAIN_NAME]" at bounding box center [436, 573] width 107 height 14
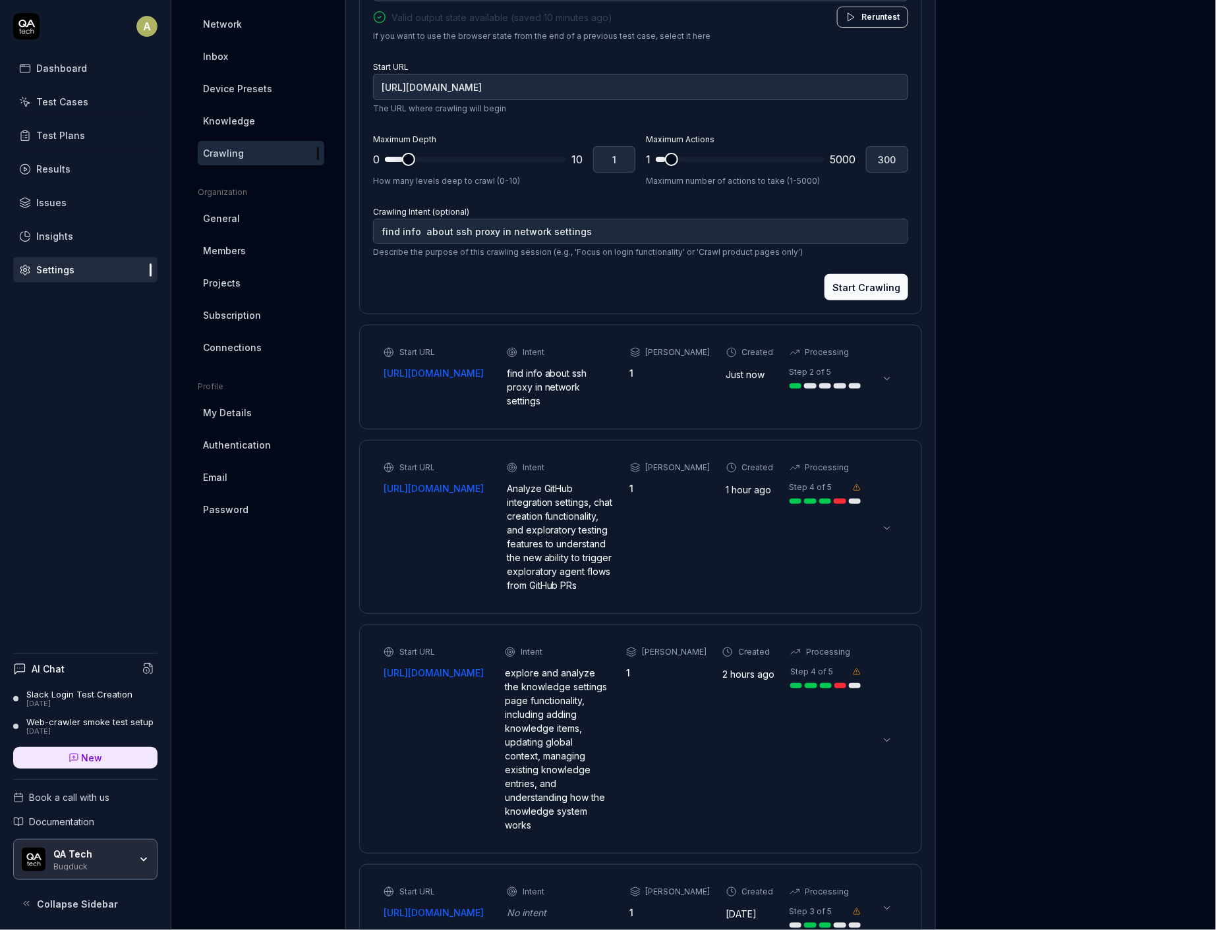
scroll to position [233, 0]
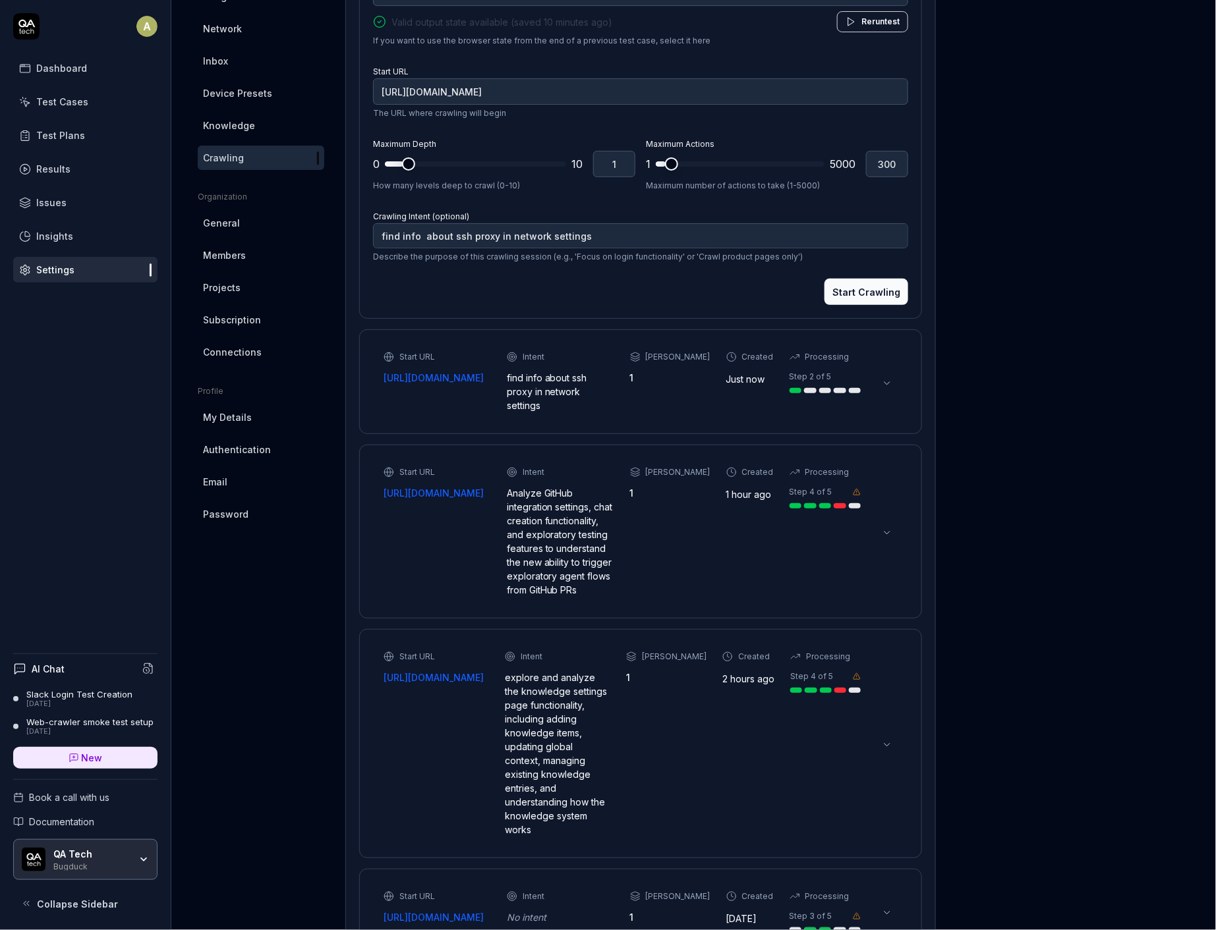
click at [879, 528] on button at bounding box center [886, 532] width 21 height 21
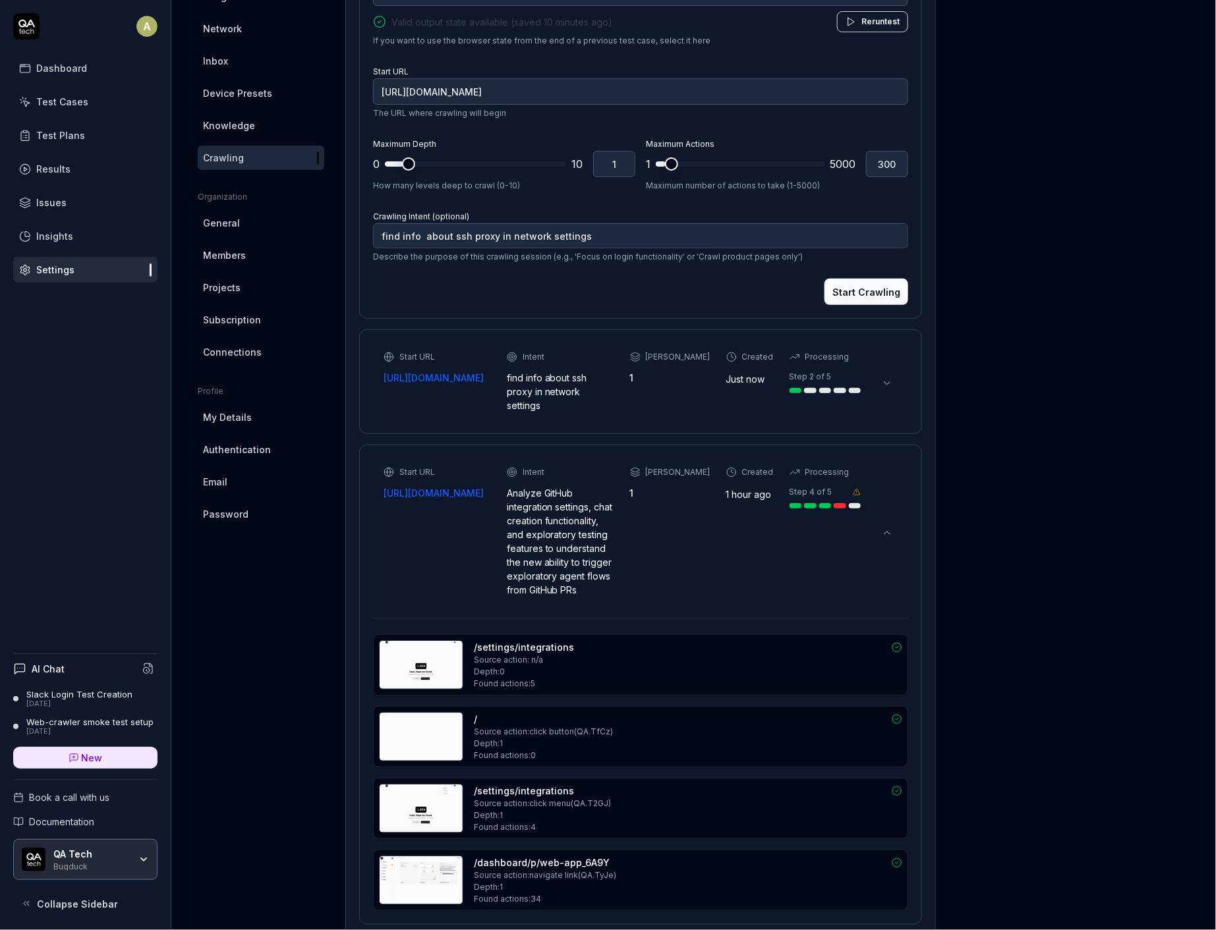
click at [879, 528] on button at bounding box center [886, 532] width 21 height 21
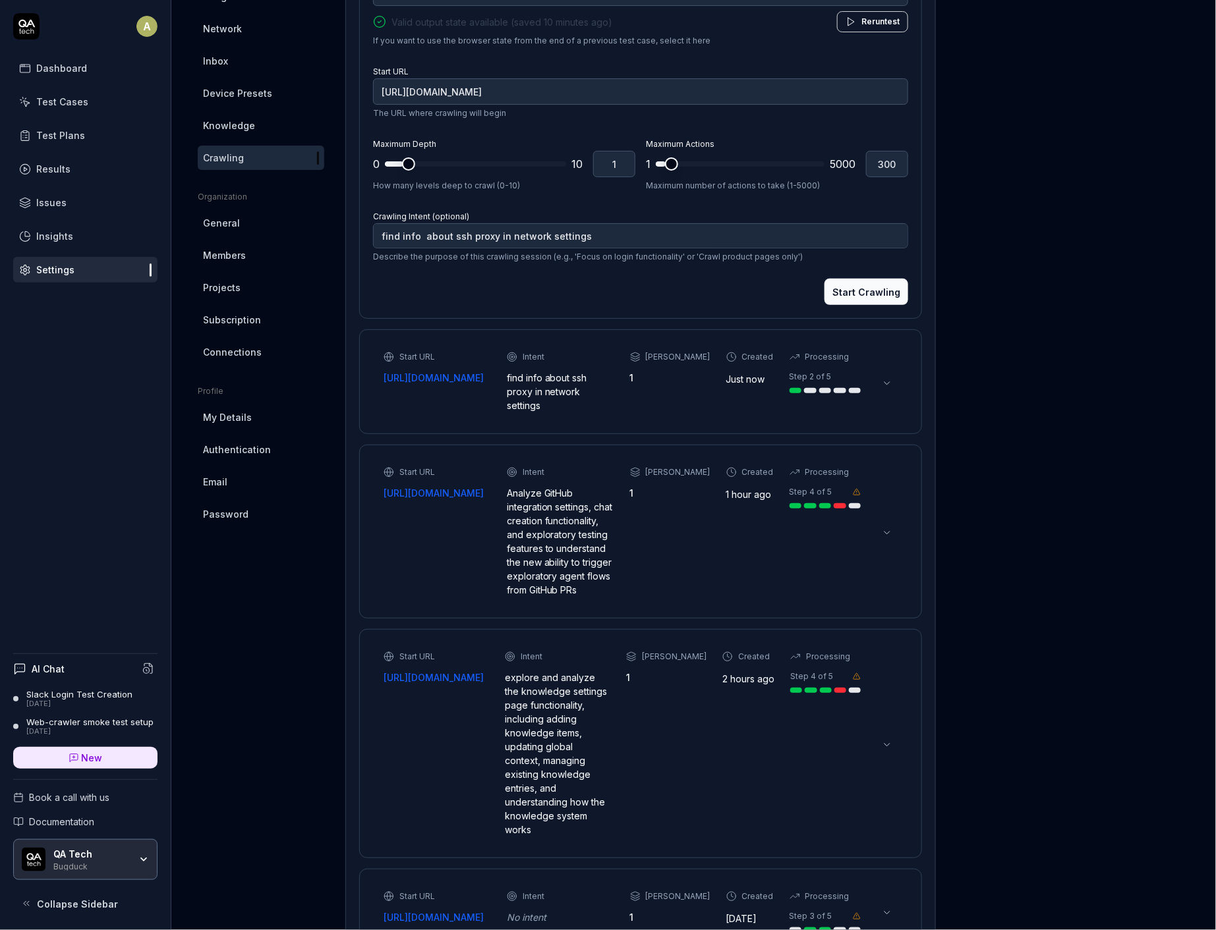
scroll to position [193, 0]
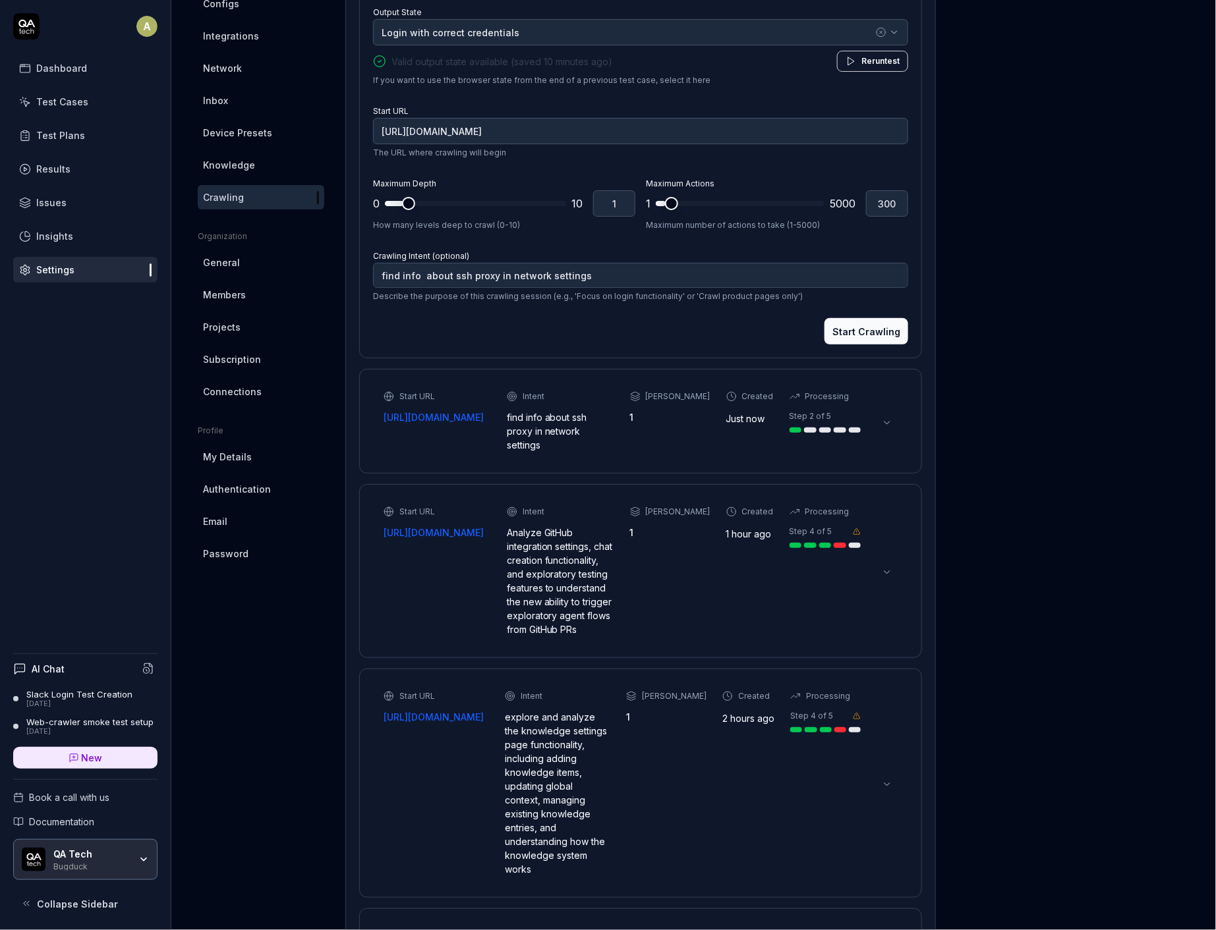
click at [703, 442] on div "Start URL [URL][DOMAIN_NAME] Intent find info about ssh proxy in network settin…" at bounding box center [621, 421] width 477 height 61
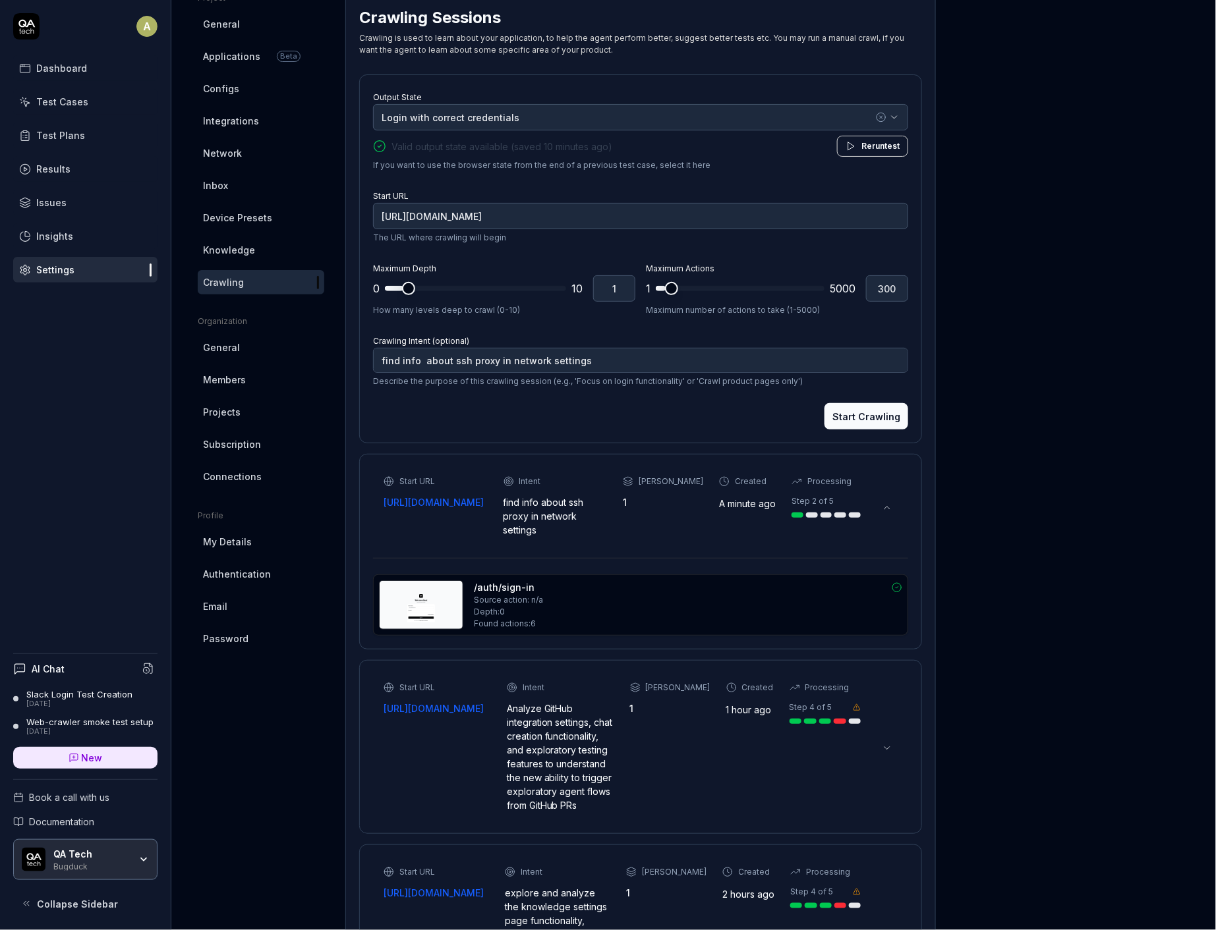
scroll to position [0, 0]
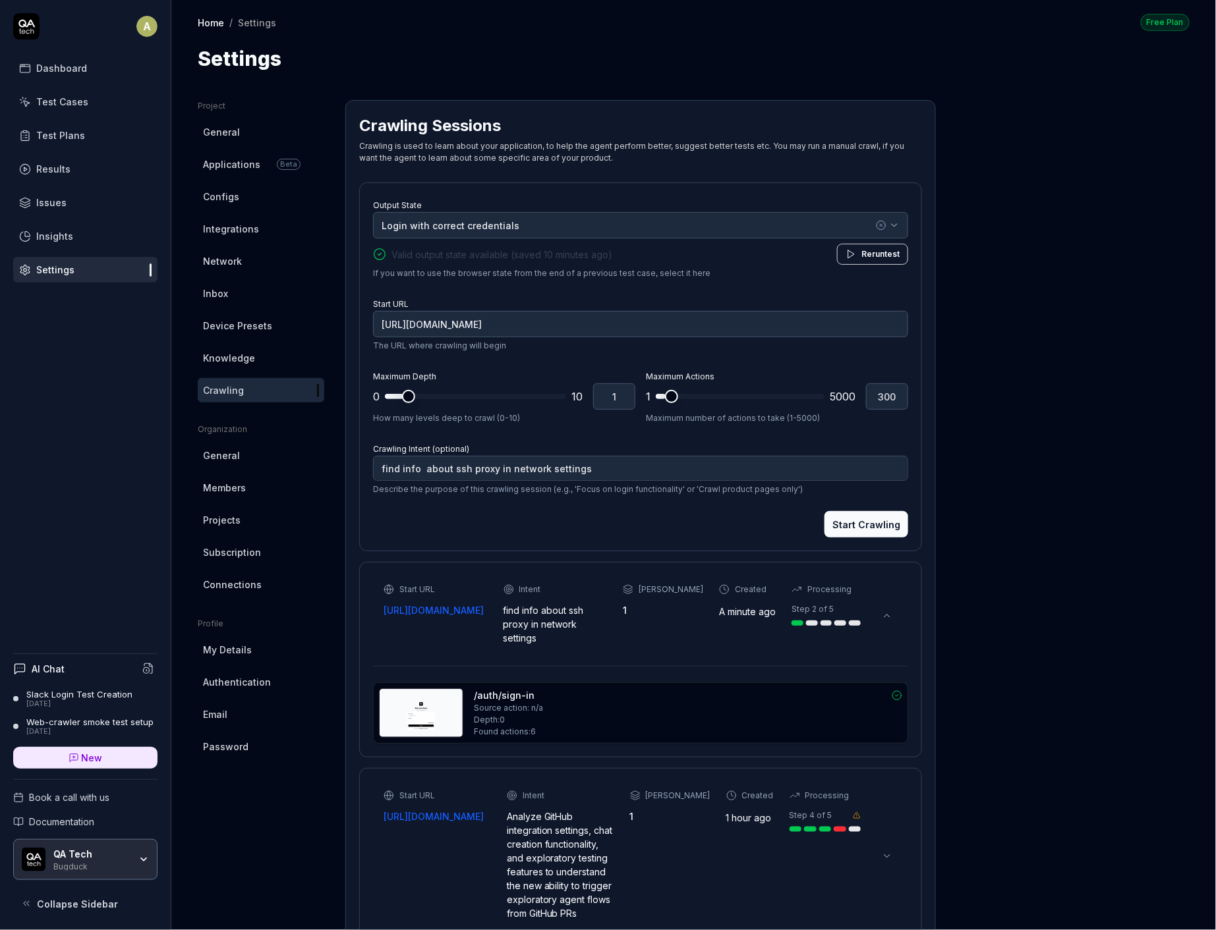
click at [551, 210] on div "Output State Login with correct credentials Valid output state available (saved…" at bounding box center [640, 237] width 535 height 83
click at [553, 219] on div "Login with correct credentials" at bounding box center [626, 226] width 491 height 14
click at [876, 249] on span "Rerun" at bounding box center [872, 254] width 23 height 10
type textarea "*"
type input "[URL][DOMAIN_NAME]"
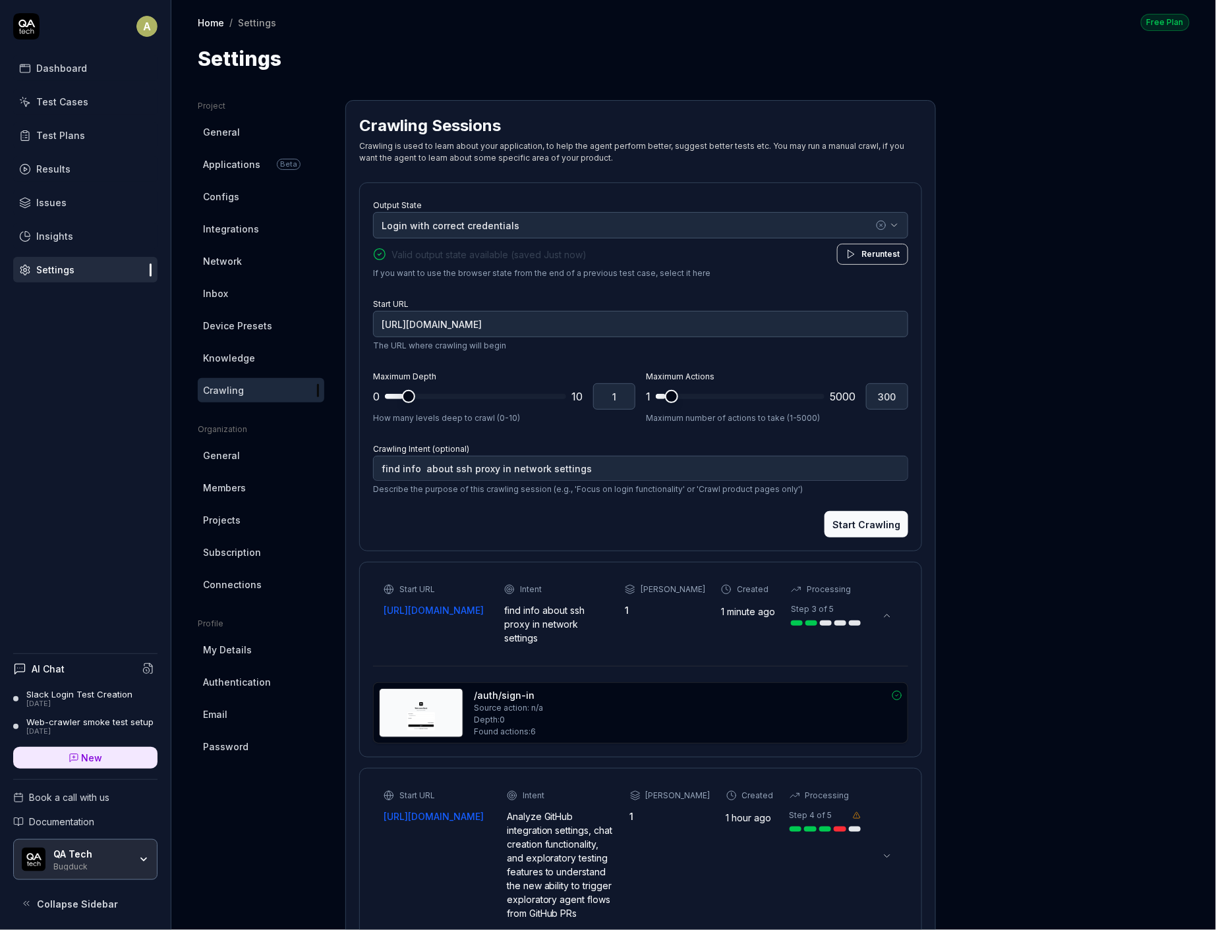
click at [861, 532] on button "Start Crawling" at bounding box center [866, 524] width 84 height 26
click at [723, 638] on div "Start URL [URL][DOMAIN_NAME] Intent find info about ssh proxy in network settin…" at bounding box center [621, 614] width 477 height 61
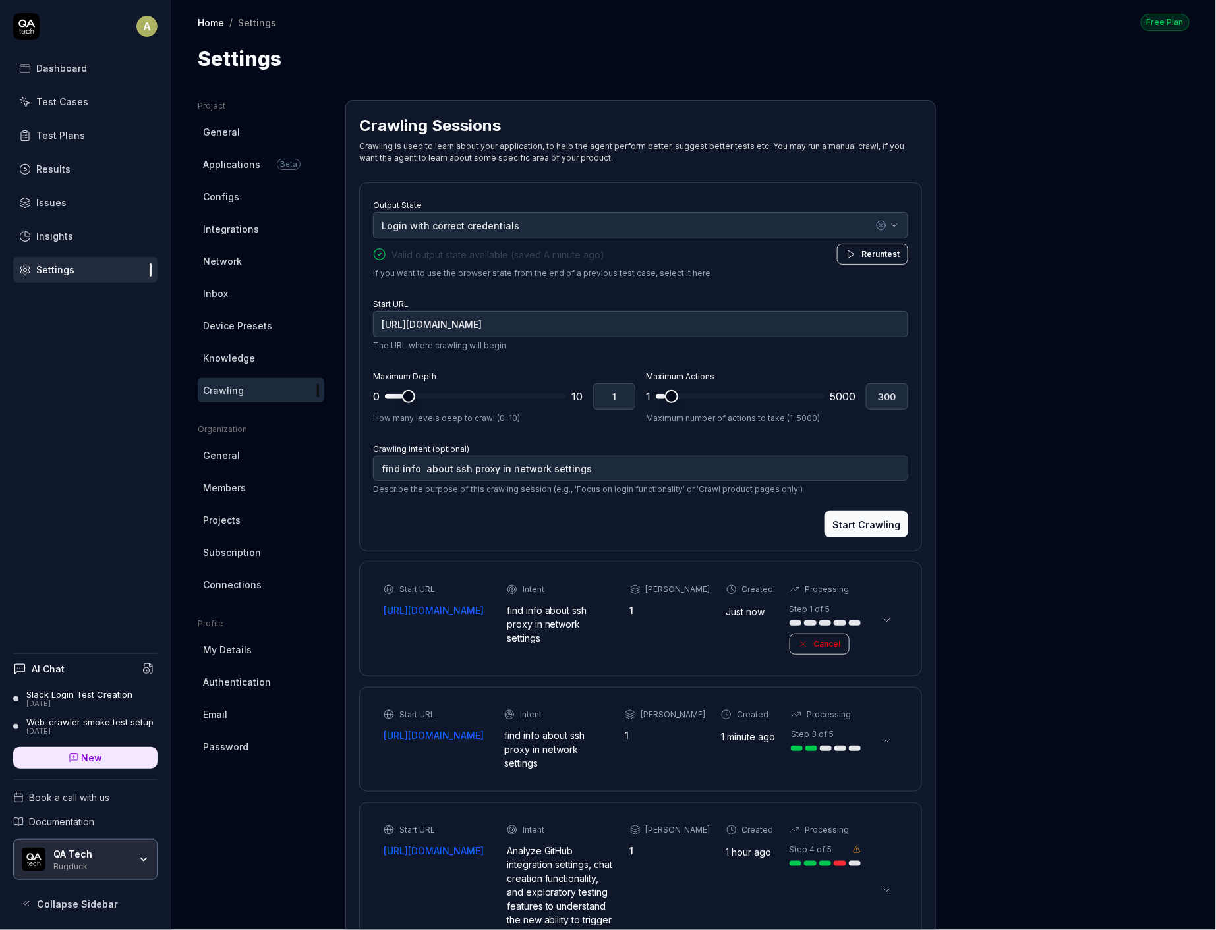
click at [691, 637] on div "Start URL [URL][DOMAIN_NAME] Intent find info about ssh proxy in network settin…" at bounding box center [621, 619] width 477 height 71
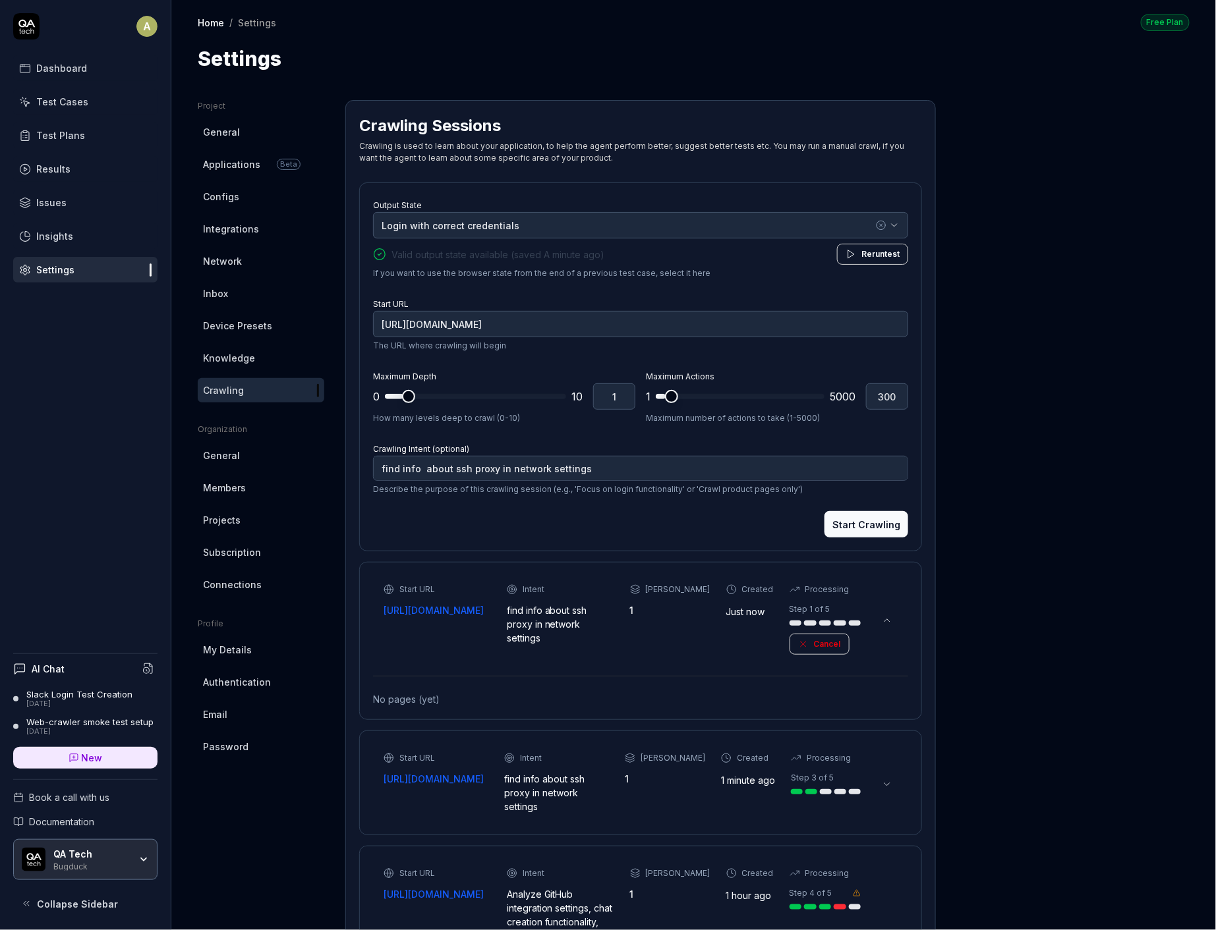
click at [487, 786] on link "[URL][DOMAIN_NAME]" at bounding box center [435, 779] width 105 height 14
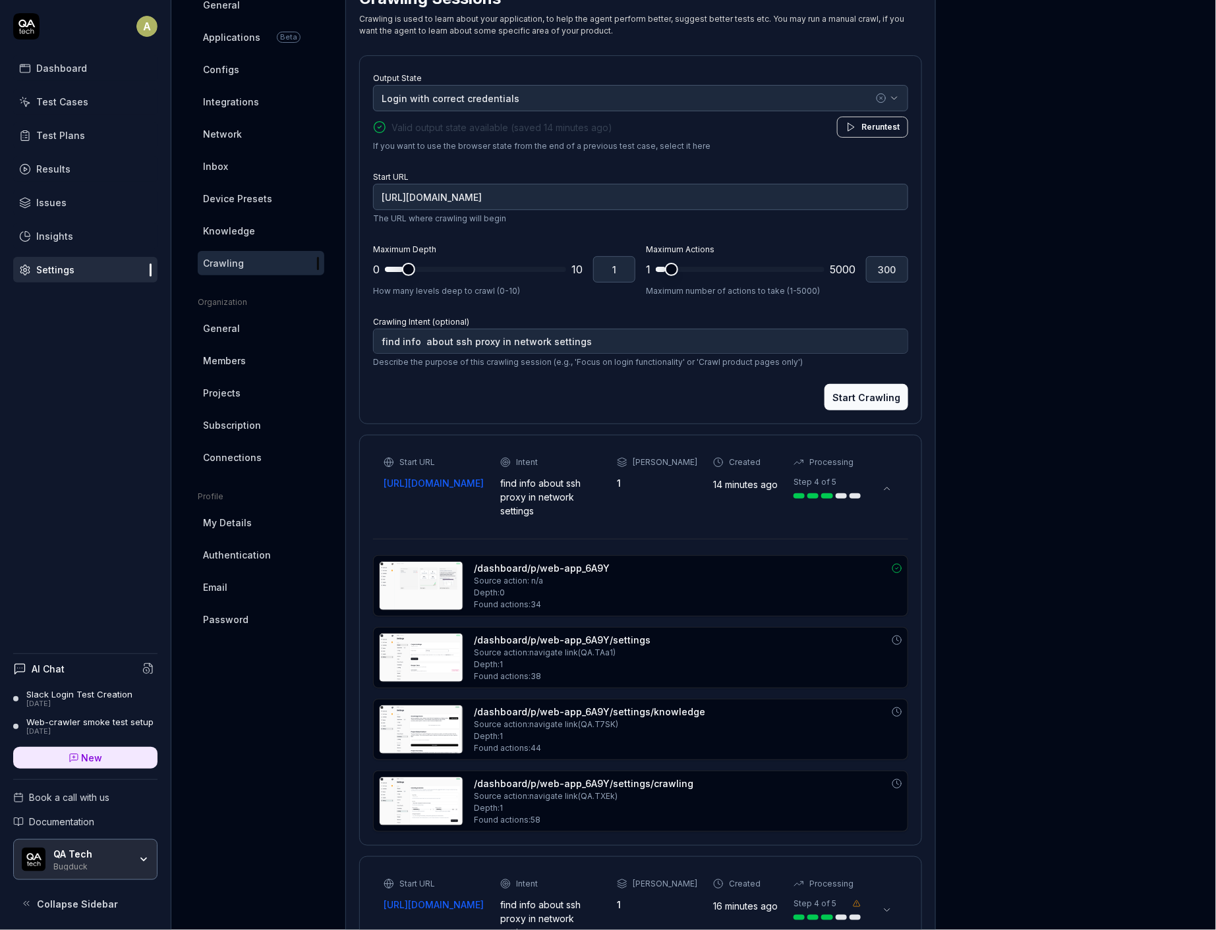
scroll to position [128, 0]
type textarea "*"
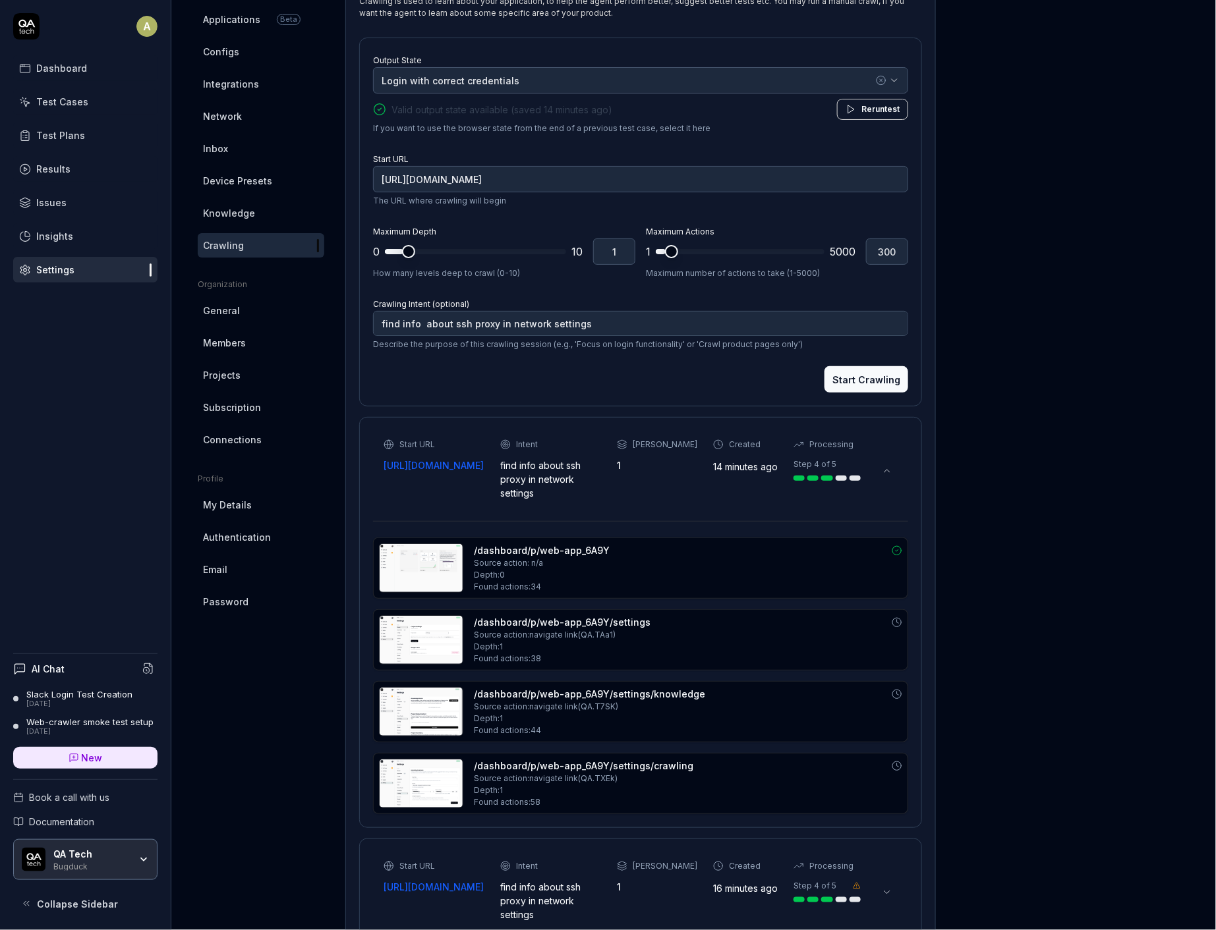
scroll to position [113, 0]
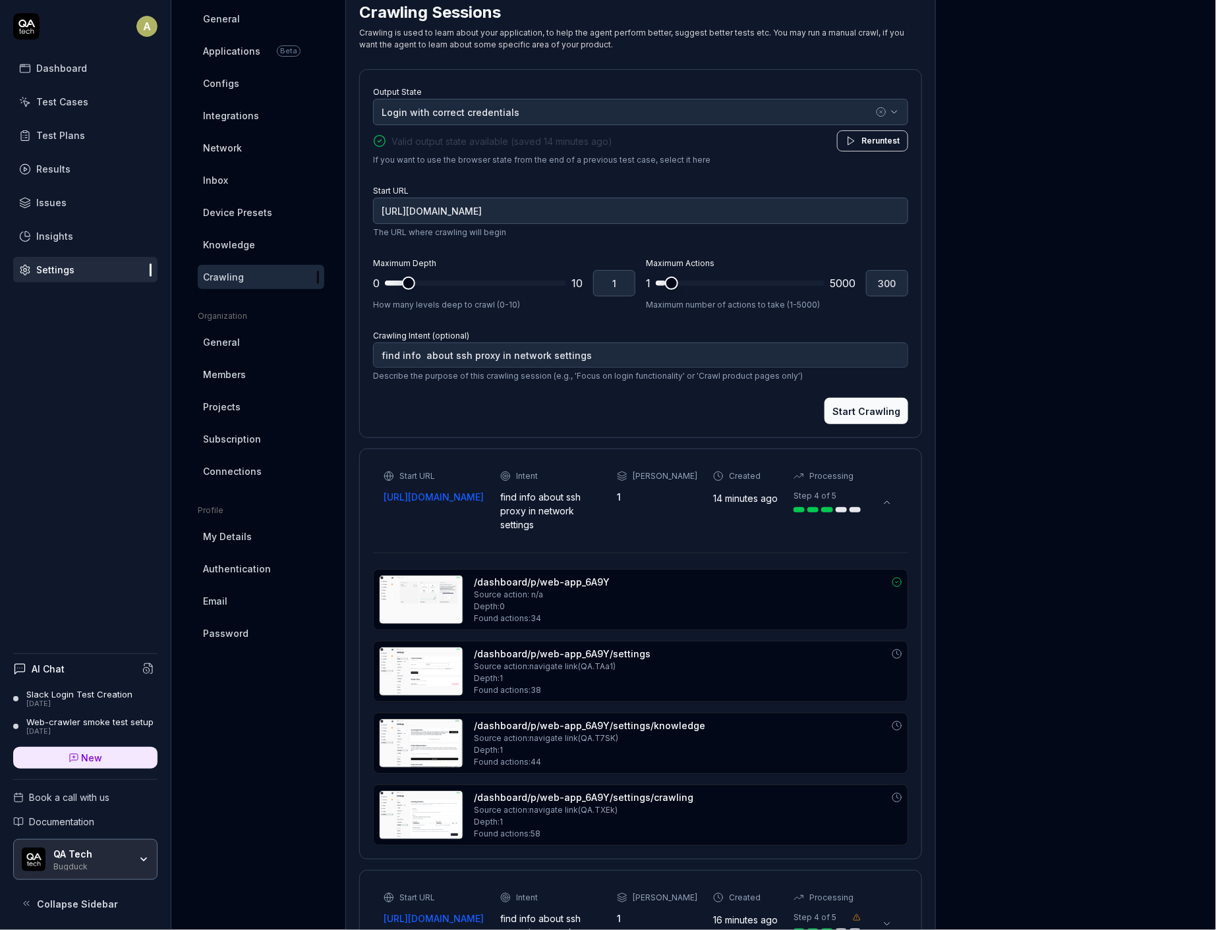
click at [646, 230] on p "The URL where crawling will begin" at bounding box center [640, 233] width 535 height 12
click at [646, 218] on input "[URL][DOMAIN_NAME]" at bounding box center [640, 211] width 535 height 26
paste input "[URL][DOMAIN_NAME]"
drag, startPoint x: 580, startPoint y: 206, endPoint x: 204, endPoint y: 189, distance: 377.2
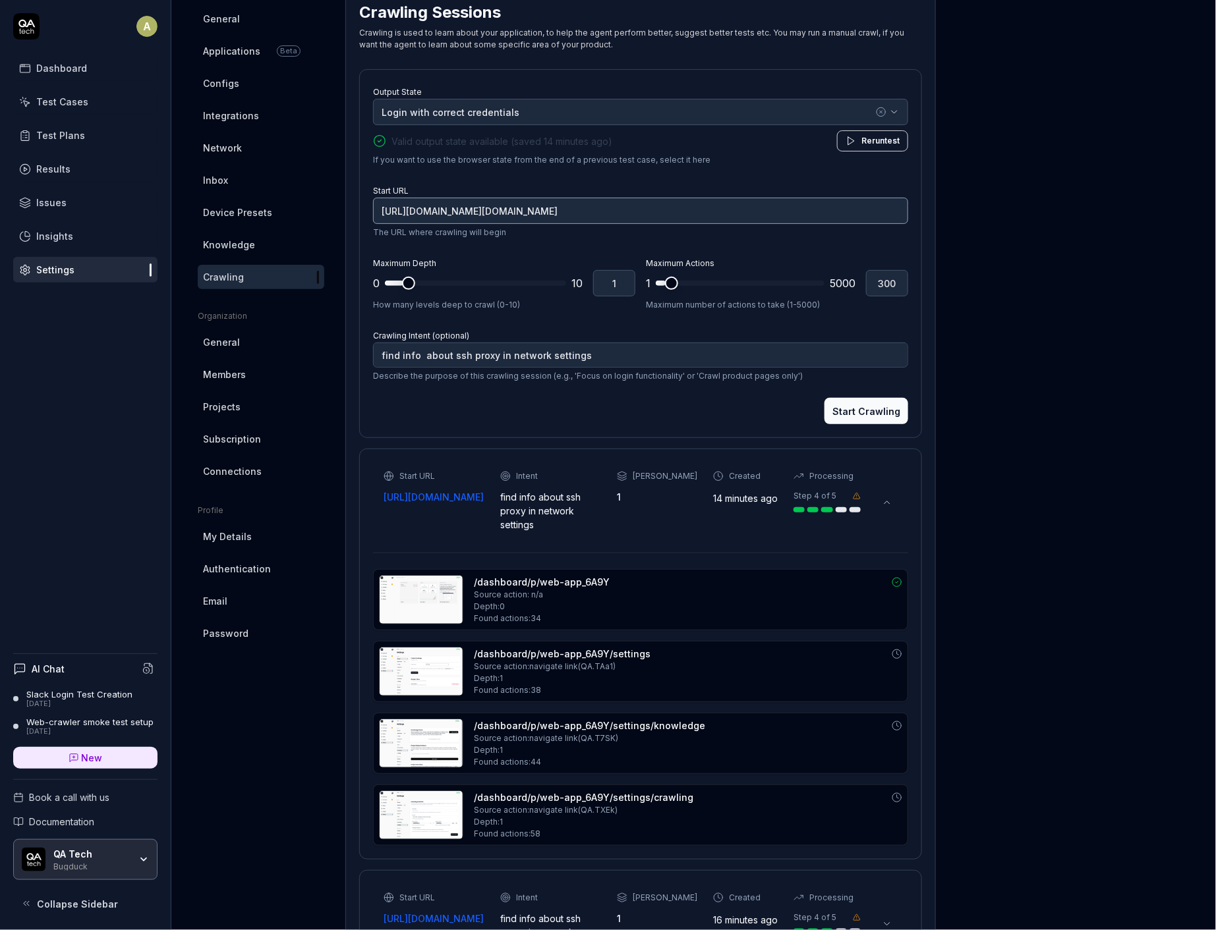
type input "[URL][DOMAIN_NAME]"
click at [874, 415] on button "Start Crawling" at bounding box center [866, 411] width 84 height 26
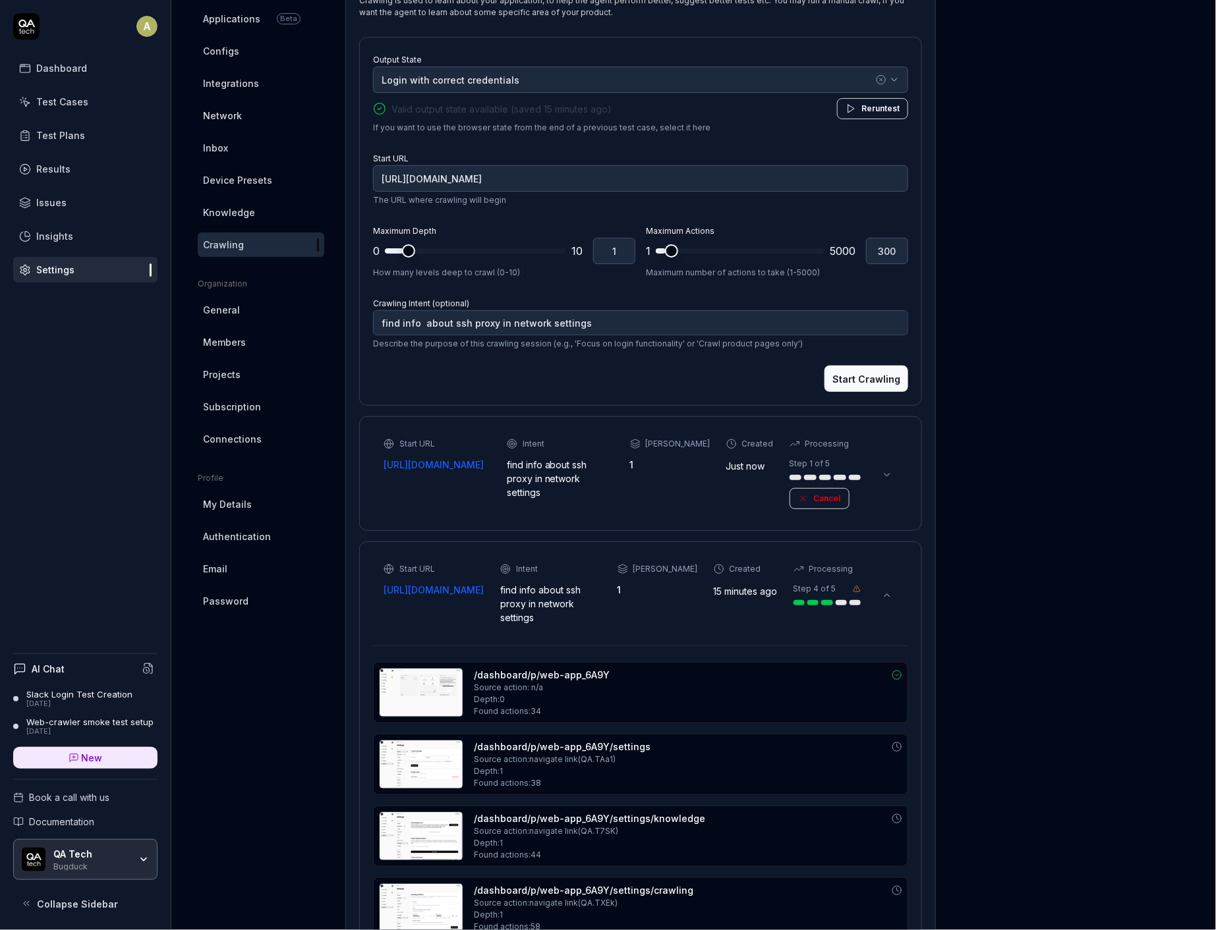
scroll to position [147, 0]
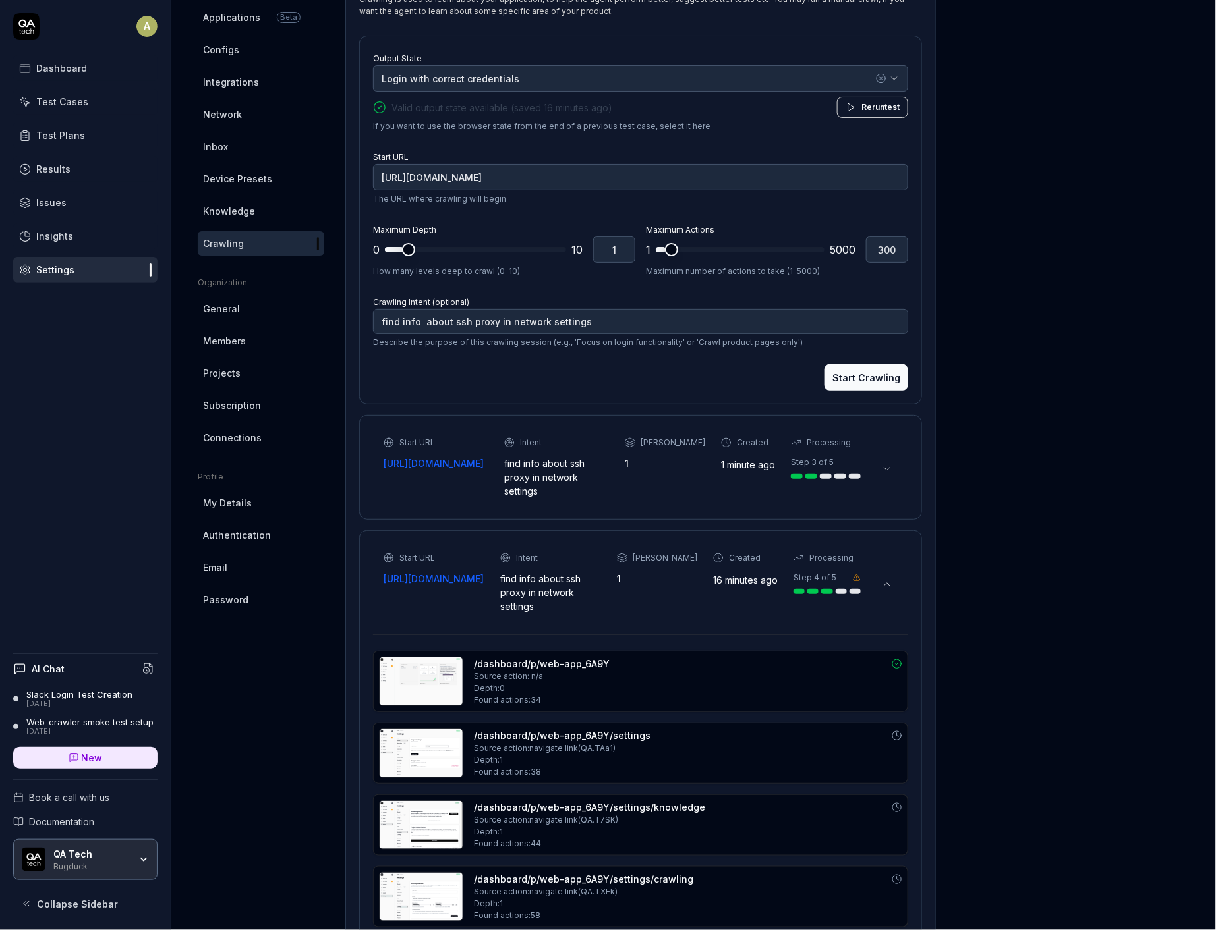
type textarea "*"
